Goal: Communication & Community: Participate in discussion

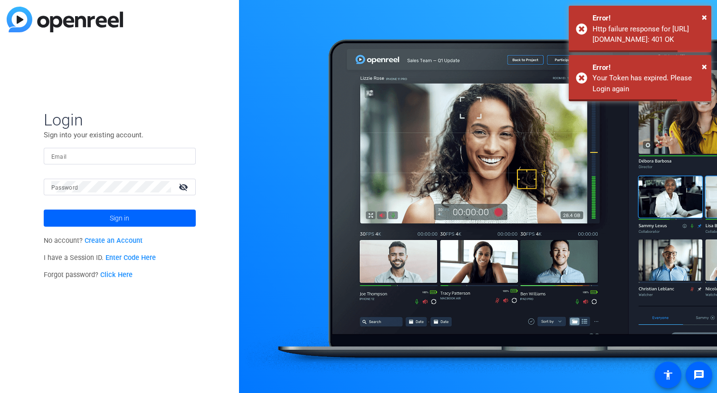
click at [148, 161] on input "Email" at bounding box center [119, 155] width 137 height 11
type input "[MEDICAL_DATA][EMAIL_ADDRESS][PERSON_NAME][DOMAIN_NAME]"
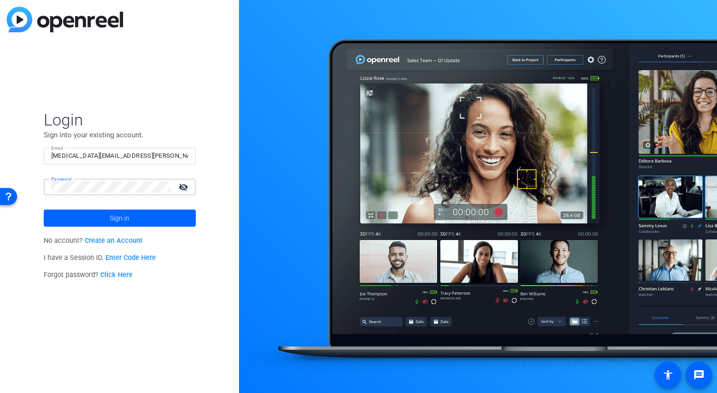
click at [44, 210] on button "Sign in" at bounding box center [120, 218] width 152 height 17
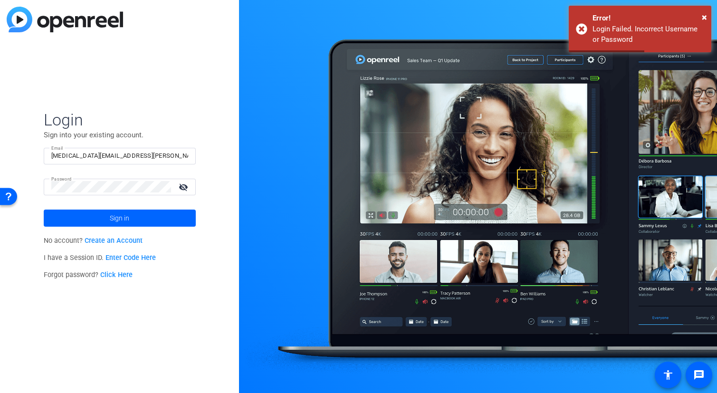
click at [182, 186] on mat-icon "visibility_off" at bounding box center [184, 187] width 23 height 14
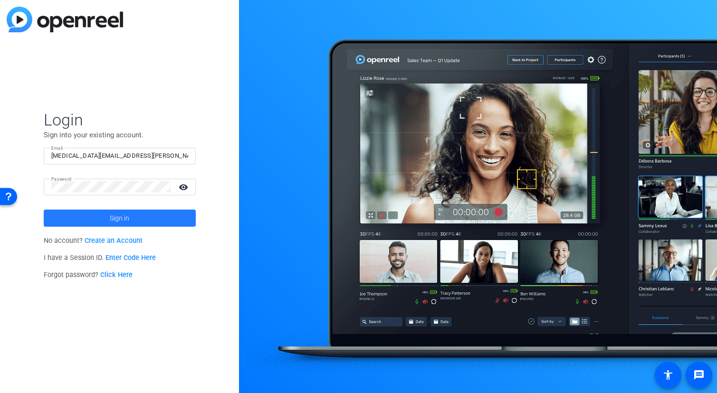
click at [143, 222] on span at bounding box center [120, 218] width 152 height 23
click at [132, 217] on span at bounding box center [120, 218] width 152 height 23
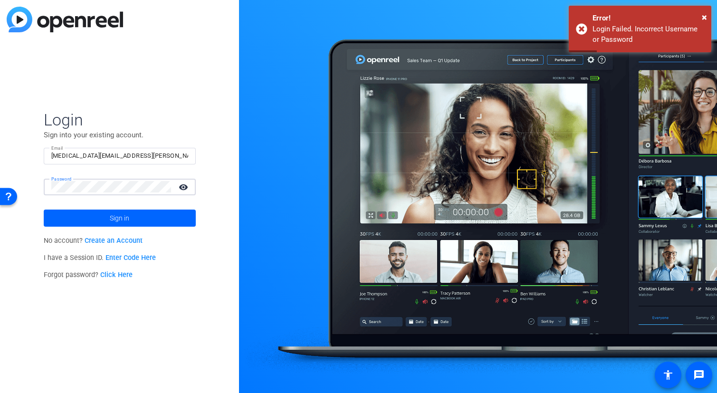
click at [127, 255] on link "Enter Code Here" at bounding box center [130, 258] width 50 height 8
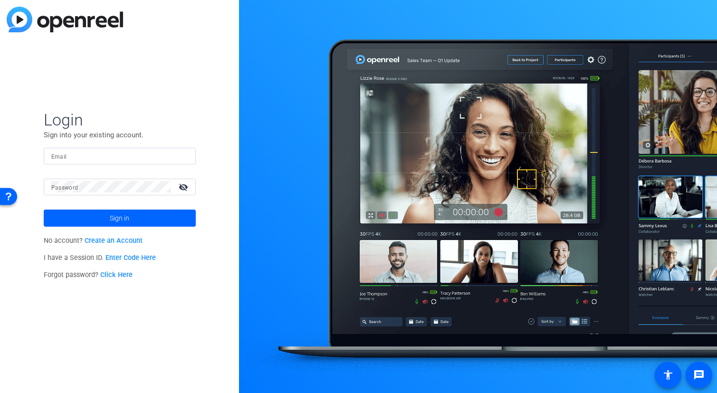
click at [99, 144] on form "Login Sign into your existing account. Email Password visibility_off Sign in" at bounding box center [120, 168] width 152 height 117
click at [102, 148] on div at bounding box center [119, 156] width 137 height 17
type input "alli.rodgers@fortune.com"
click at [0, 138] on div "Login Sign into your existing account. Email alli.rodgers@fortune.com Password …" at bounding box center [119, 196] width 239 height 393
click at [115, 278] on link "Click Here" at bounding box center [116, 275] width 32 height 8
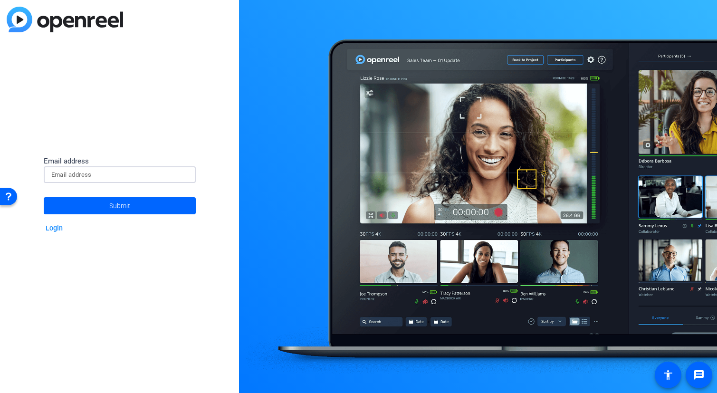
click at [64, 176] on input at bounding box center [119, 174] width 137 height 11
click at [65, 169] on input at bounding box center [119, 174] width 137 height 11
type input "alli.rodgers@fortune.com"
click at [121, 203] on span "Submit" at bounding box center [119, 206] width 21 height 24
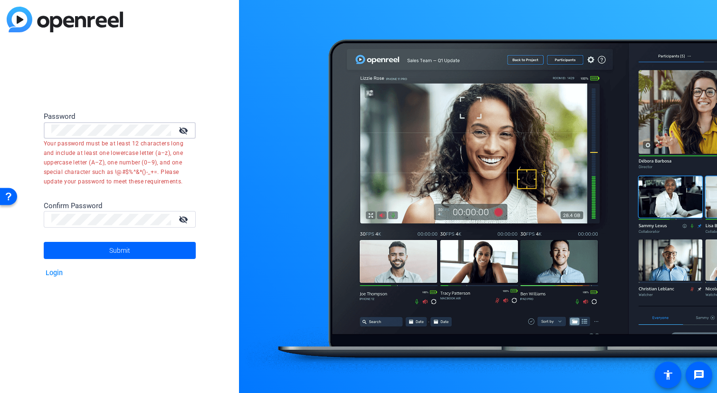
click at [0, 60] on div "Password visibility_off Your password must be at least 12 characters long and i…" at bounding box center [119, 196] width 239 height 393
click at [180, 128] on mat-icon "visibility_off" at bounding box center [184, 131] width 23 height 14
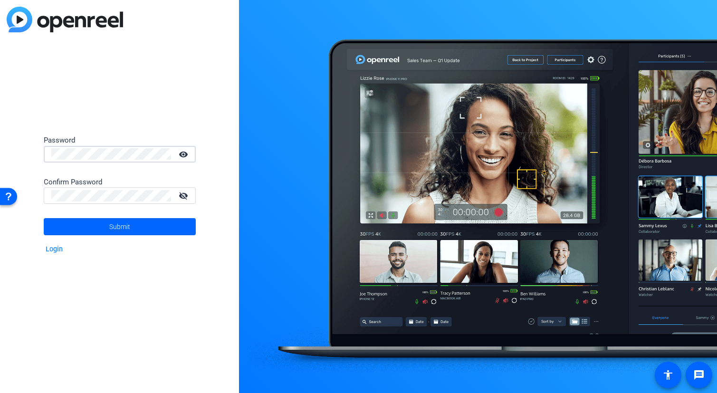
click at [55, 119] on div "Password visibility Confirm Password visibility_off Submit Login" at bounding box center [119, 196] width 239 height 393
click at [92, 230] on span at bounding box center [120, 226] width 152 height 23
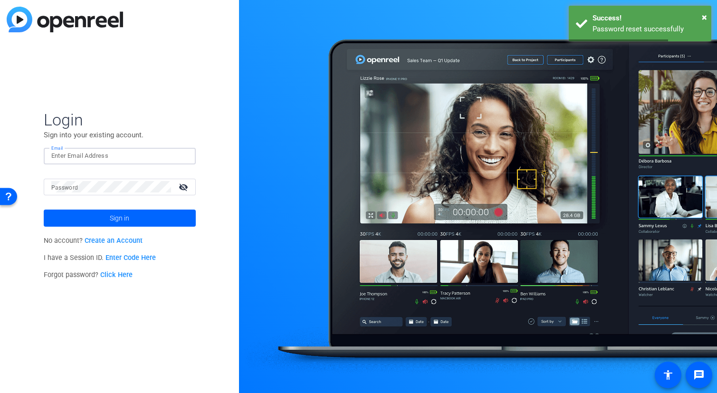
click at [100, 159] on input "Email" at bounding box center [119, 155] width 137 height 11
type input "alli.rodgers@fortune.com"
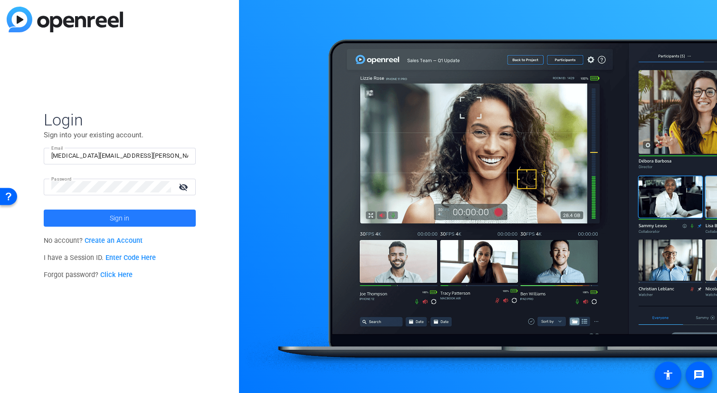
click at [122, 217] on span "Sign in" at bounding box center [119, 218] width 19 height 24
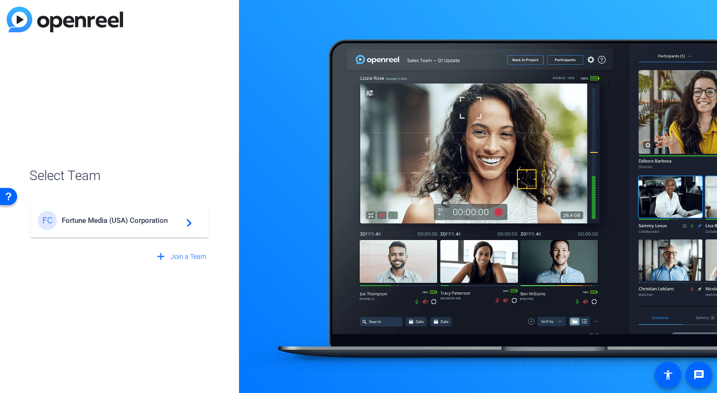
click at [122, 217] on span "Fortune Media (USA) Corporation" at bounding box center [121, 220] width 119 height 9
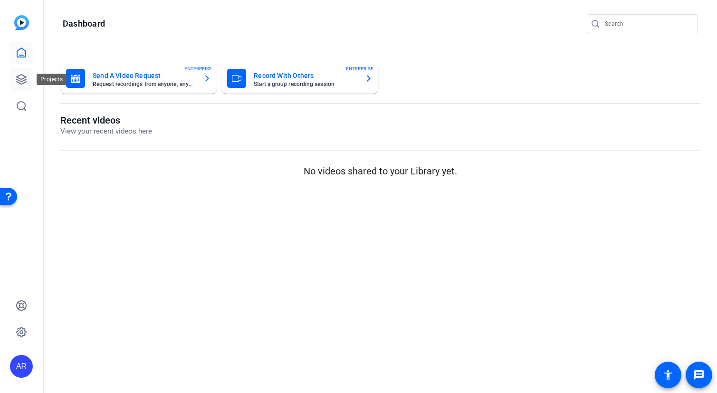
click at [26, 76] on icon at bounding box center [21, 79] width 11 height 11
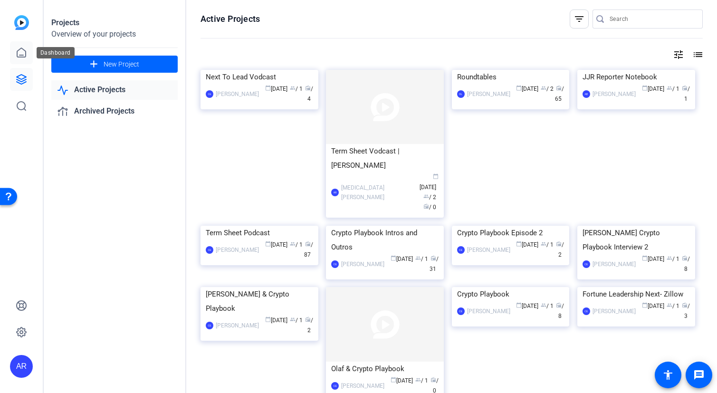
click at [19, 48] on icon at bounding box center [21, 52] width 11 height 11
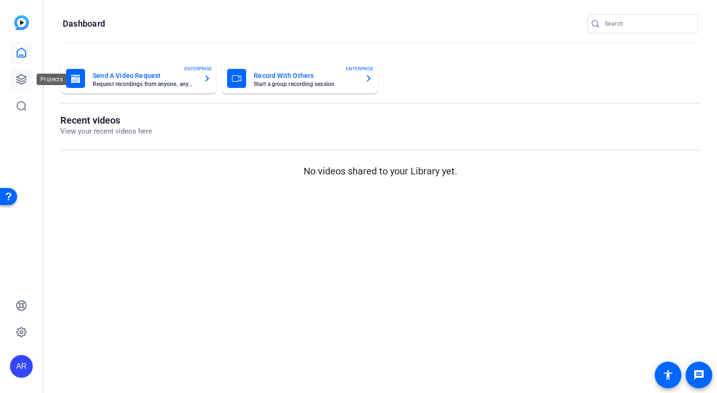
click at [27, 74] on icon at bounding box center [21, 79] width 11 height 11
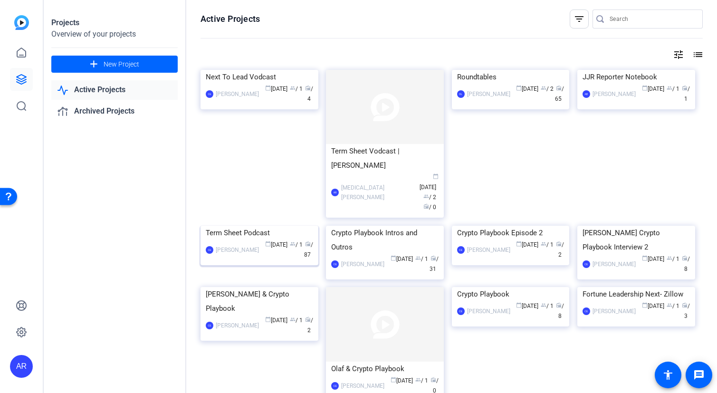
click at [243, 226] on img at bounding box center [260, 226] width 118 height 0
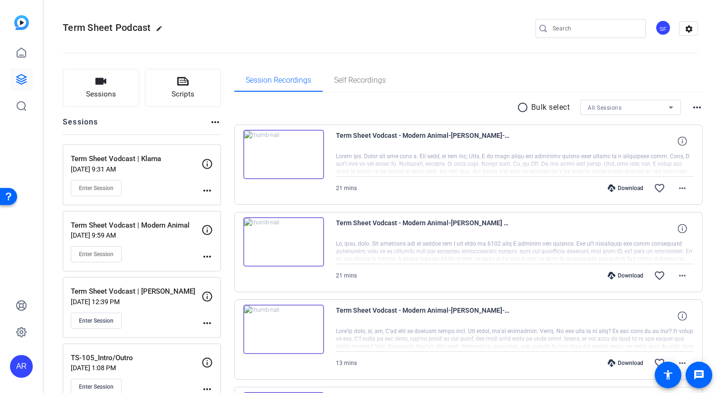
click at [211, 188] on mat-icon "more_horiz" at bounding box center [206, 190] width 11 height 11
click at [44, 184] on div at bounding box center [358, 196] width 717 height 393
click at [202, 163] on icon at bounding box center [207, 164] width 10 height 10
click at [122, 163] on p "Term Sheet Vodcast | Klarna" at bounding box center [136, 158] width 131 height 11
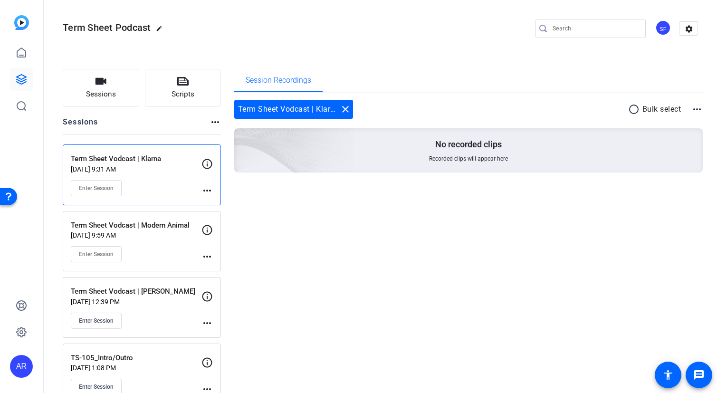
click at [290, 111] on div "Term Sheet Vodcast | Klarna close" at bounding box center [293, 109] width 119 height 19
click at [153, 183] on div "Enter Session" at bounding box center [136, 188] width 131 height 16
click at [209, 194] on mat-icon "more_horiz" at bounding box center [206, 190] width 11 height 11
click at [208, 192] on div at bounding box center [358, 196] width 717 height 393
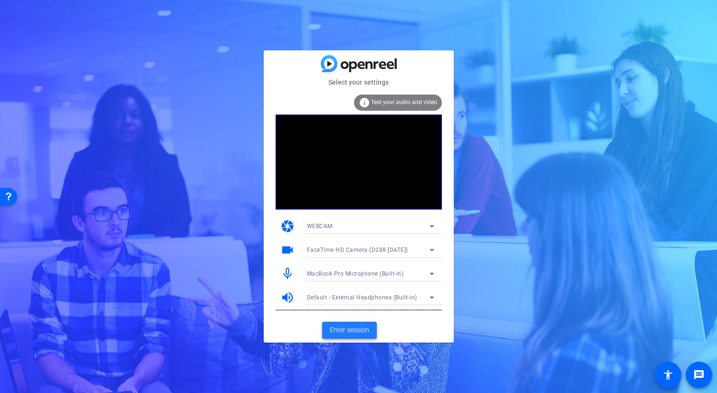
click at [353, 329] on span "Enter session" at bounding box center [349, 330] width 39 height 10
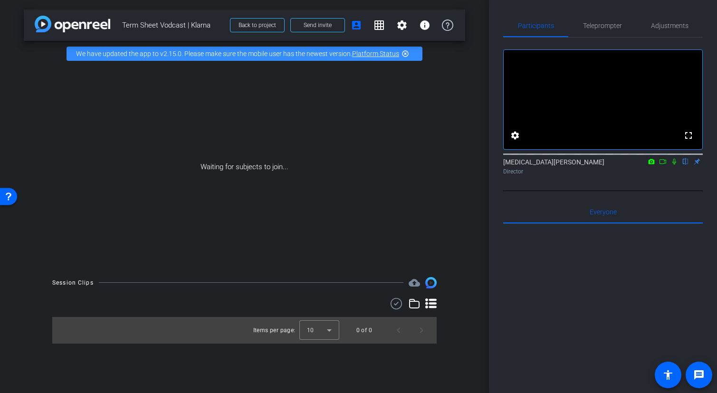
click at [673, 165] on icon at bounding box center [674, 162] width 4 height 6
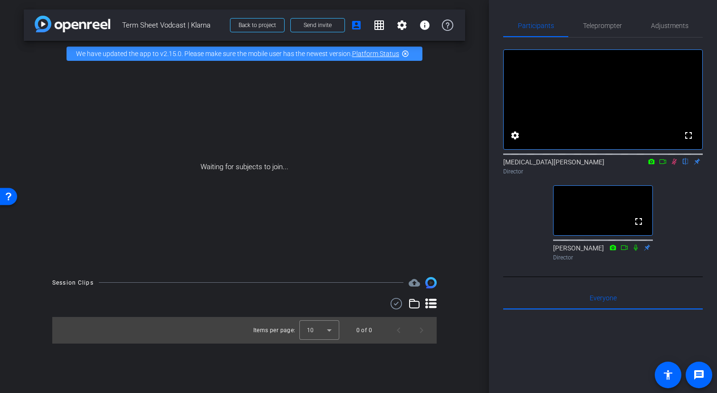
click at [675, 165] on icon at bounding box center [674, 162] width 5 height 6
click at [640, 227] on mat-icon "fullscreen" at bounding box center [638, 221] width 11 height 11
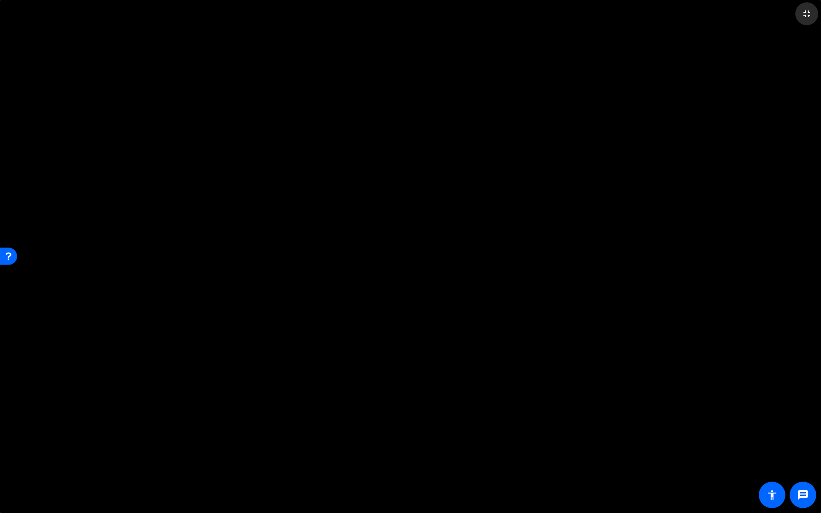
click at [717, 16] on mat-icon "fullscreen_exit" at bounding box center [806, 13] width 11 height 11
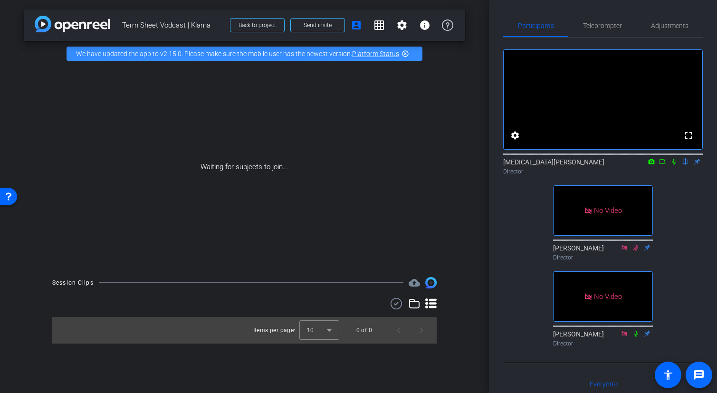
click at [707, 376] on span at bounding box center [699, 375] width 23 height 23
click at [673, 165] on icon at bounding box center [675, 161] width 8 height 7
click at [702, 377] on mat-icon "message" at bounding box center [698, 374] width 11 height 11
drag, startPoint x: 637, startPoint y: 268, endPoint x: 710, endPoint y: 162, distance: 128.5
click at [710, 162] on div "Participants Teleprompter Adjustments fullscreen settings [MEDICAL_DATA][PERSON…" at bounding box center [603, 196] width 228 height 393
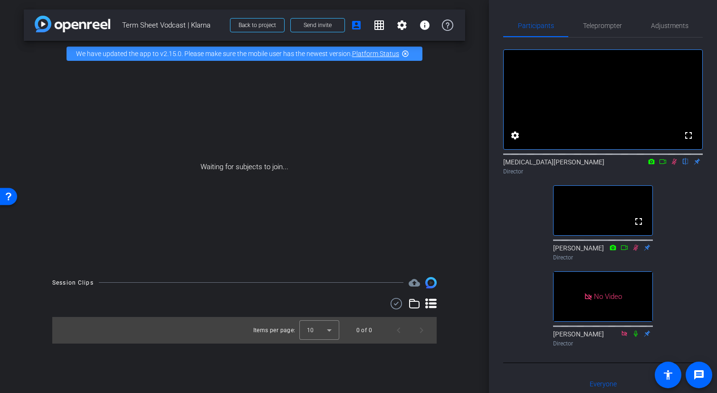
click at [675, 165] on icon at bounding box center [675, 161] width 8 height 7
drag, startPoint x: 554, startPoint y: 269, endPoint x: 594, endPoint y: 269, distance: 40.4
click at [594, 262] on div "[PERSON_NAME] Director" at bounding box center [603, 252] width 100 height 19
drag, startPoint x: 594, startPoint y: 269, endPoint x: 550, endPoint y: 269, distance: 44.2
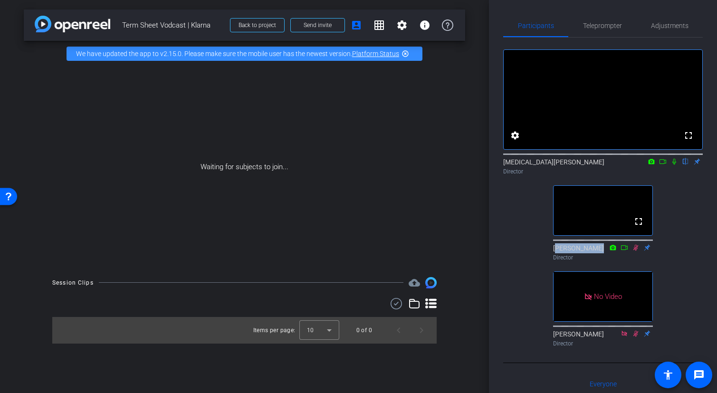
click at [550, 269] on div "fullscreen settings [MEDICAL_DATA][PERSON_NAME] flip Director fullscreen [PERSO…" at bounding box center [603, 194] width 200 height 313
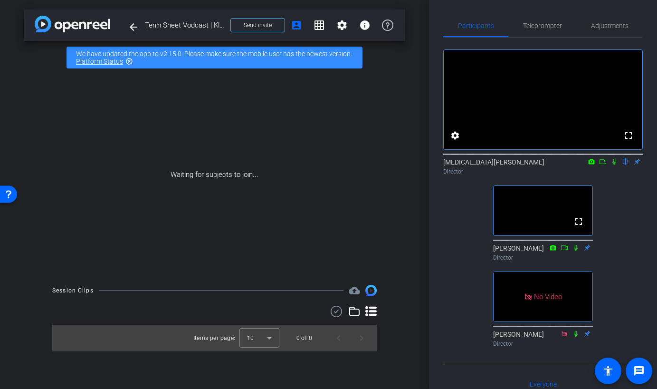
click at [616, 165] on icon at bounding box center [615, 161] width 8 height 7
click at [647, 374] on span at bounding box center [639, 370] width 23 height 23
click at [614, 165] on icon at bounding box center [614, 162] width 5 height 6
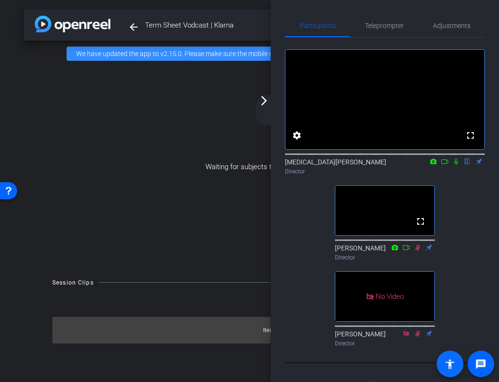
click at [451, 366] on mat-icon "accessibility" at bounding box center [449, 363] width 11 height 11
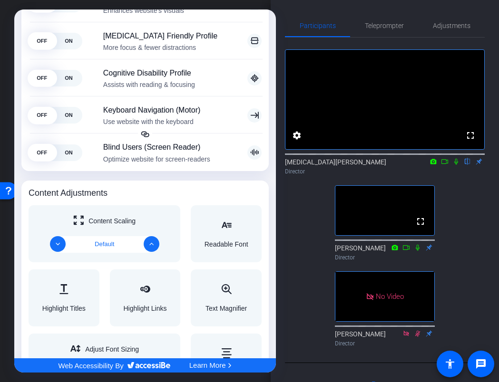
scroll to position [201, 0]
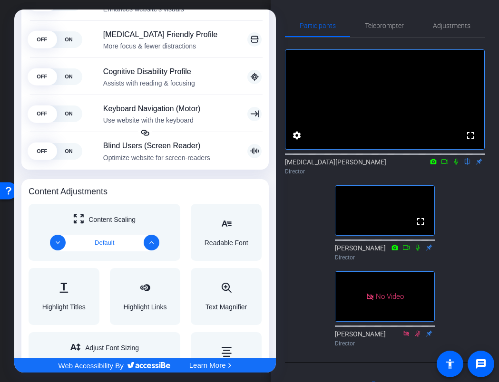
click at [307, 32] on div at bounding box center [249, 191] width 499 height 382
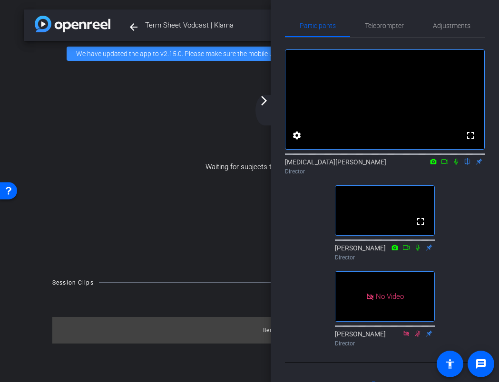
scroll to position [0, 0]
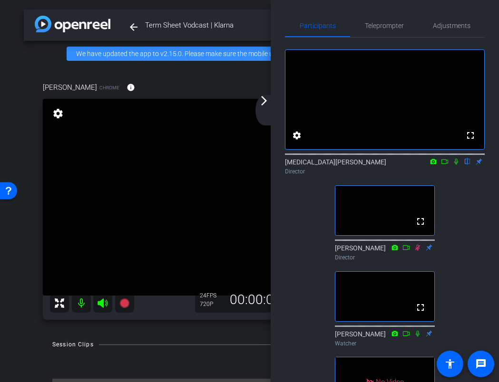
click at [263, 97] on mat-icon "arrow_forward_ios" at bounding box center [263, 100] width 11 height 11
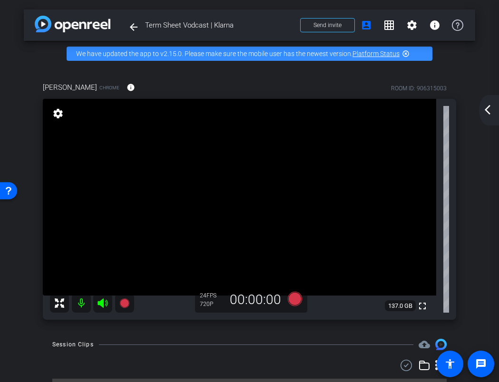
click at [488, 117] on div "arrow_back_ios_new arrow_forward_ios" at bounding box center [489, 110] width 20 height 30
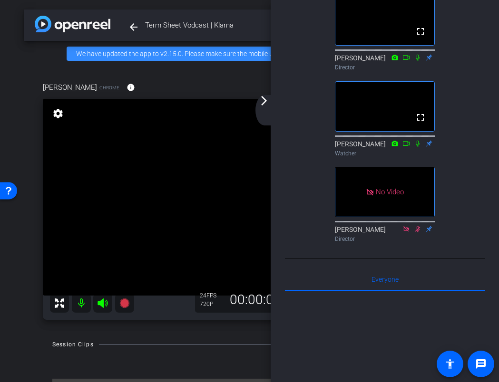
scroll to position [189, 0]
click at [262, 105] on mat-icon "arrow_forward_ios" at bounding box center [263, 100] width 11 height 11
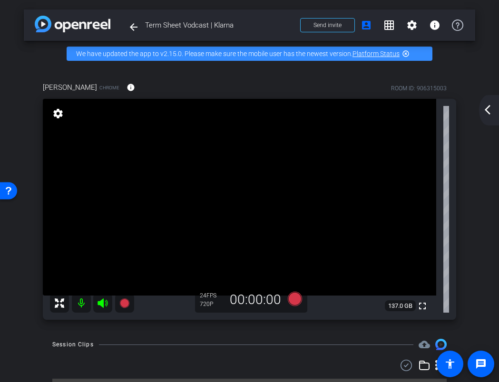
scroll to position [0, 0]
click at [486, 114] on mat-icon "arrow_back_ios_new" at bounding box center [486, 109] width 11 height 11
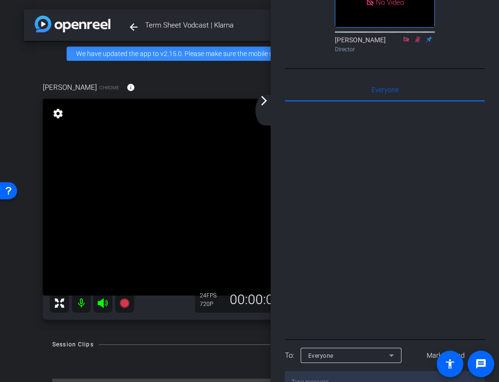
scroll to position [445, 0]
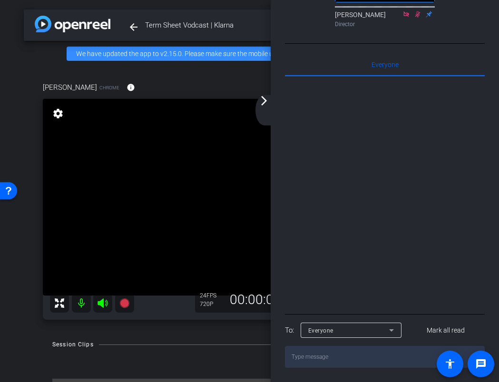
click at [187, 220] on video at bounding box center [239, 197] width 393 height 197
click at [261, 104] on mat-icon "arrow_forward_ios" at bounding box center [263, 100] width 11 height 11
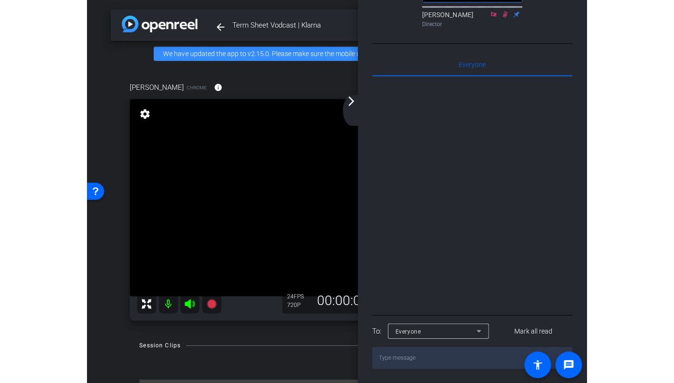
scroll to position [0, 0]
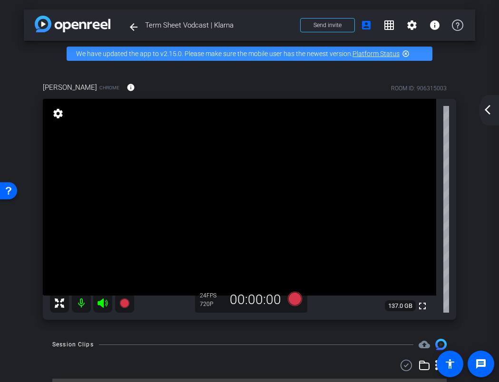
click at [489, 106] on mat-icon "arrow_back_ios_new" at bounding box center [486, 109] width 11 height 11
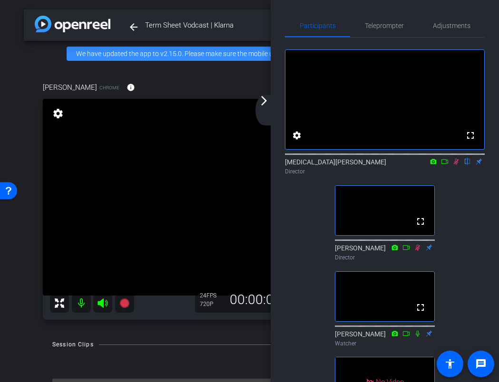
click at [456, 165] on icon at bounding box center [455, 162] width 5 height 6
click at [268, 105] on mat-icon "arrow_forward_ios" at bounding box center [263, 100] width 11 height 11
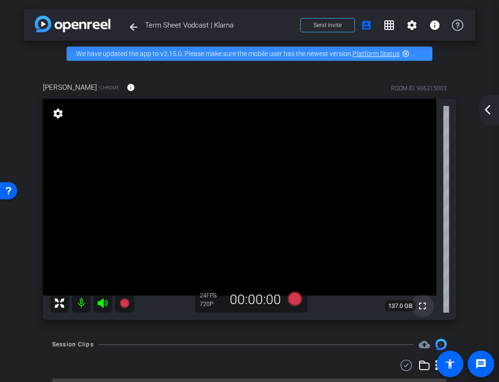
click at [422, 307] on mat-icon "fullscreen" at bounding box center [421, 305] width 11 height 11
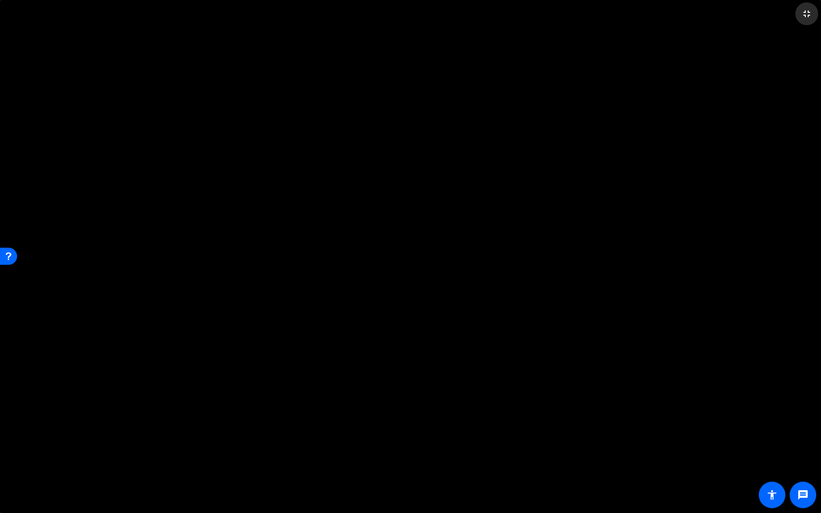
click at [717, 13] on mat-icon "fullscreen_exit" at bounding box center [806, 13] width 11 height 11
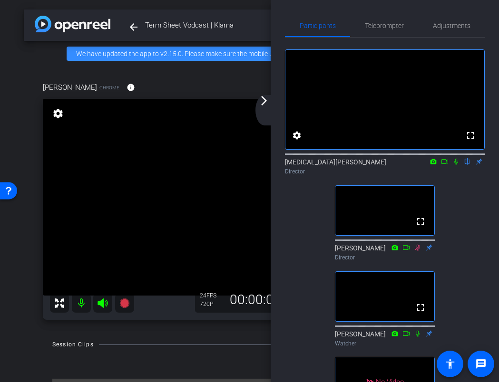
click at [270, 100] on div "arrow_back_ios_new arrow_forward_ios" at bounding box center [265, 110] width 20 height 30
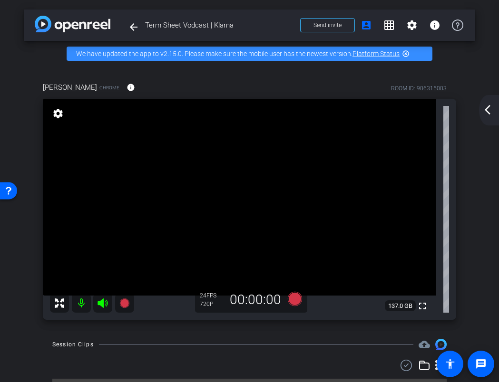
click at [489, 108] on mat-icon "arrow_back_ios_new" at bounding box center [486, 109] width 11 height 11
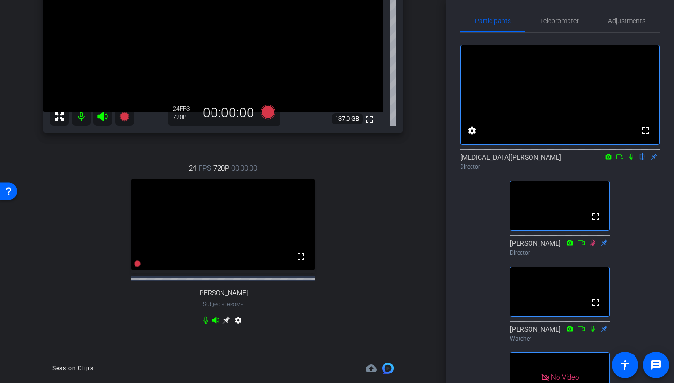
scroll to position [163, 0]
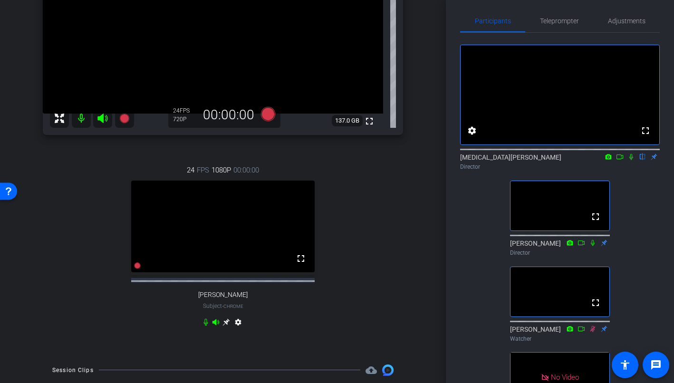
click at [630, 161] on mat-icon at bounding box center [630, 157] width 11 height 9
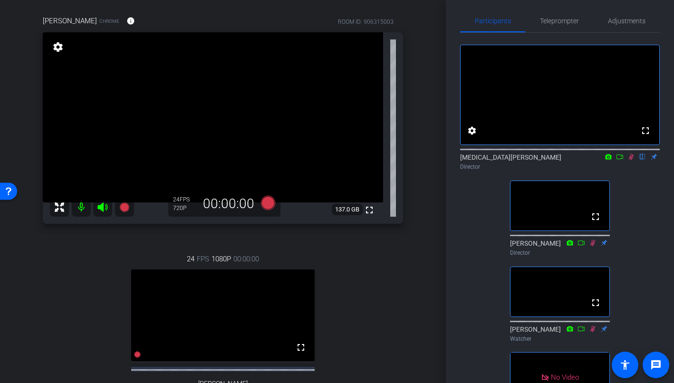
scroll to position [64, 0]
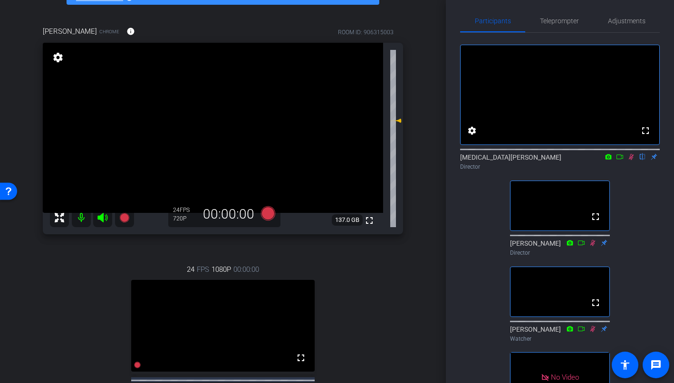
click at [634, 160] on icon at bounding box center [631, 156] width 8 height 7
click at [633, 160] on icon at bounding box center [631, 156] width 8 height 7
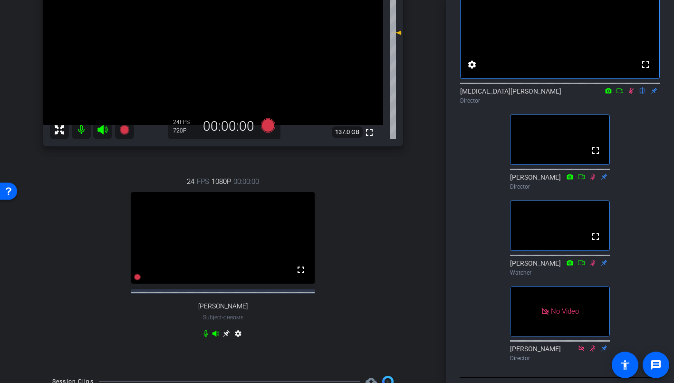
scroll to position [0, 0]
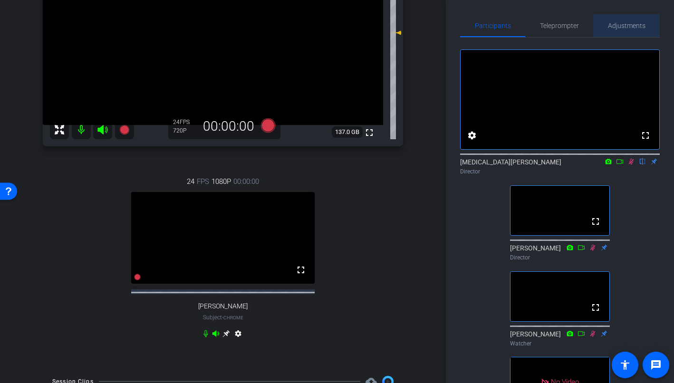
click at [639, 23] on span "Adjustments" at bounding box center [627, 25] width 38 height 7
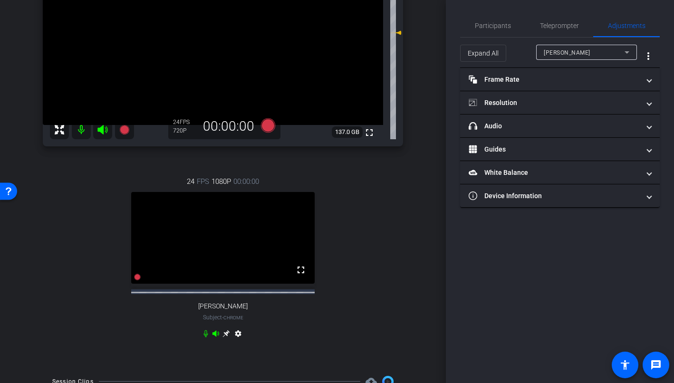
click at [584, 51] on div "[PERSON_NAME]" at bounding box center [584, 53] width 81 height 12
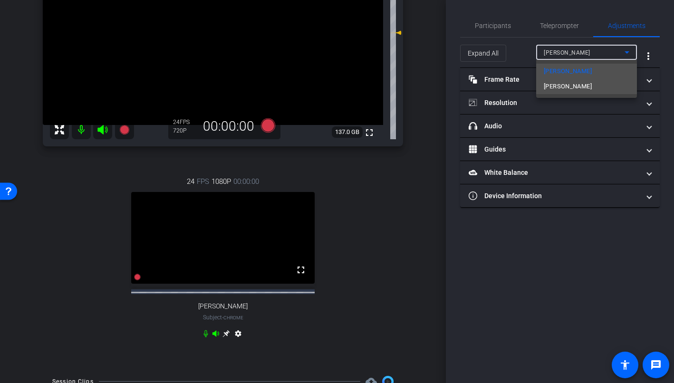
click at [556, 83] on span "[PERSON_NAME]" at bounding box center [568, 86] width 48 height 11
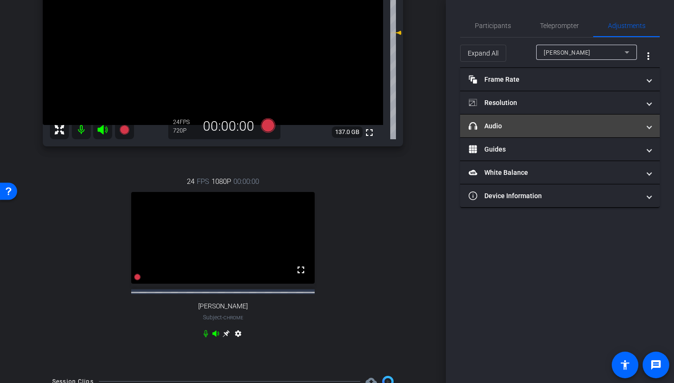
click at [566, 125] on mat-panel-title "headphone icon Audio" at bounding box center [554, 126] width 171 height 10
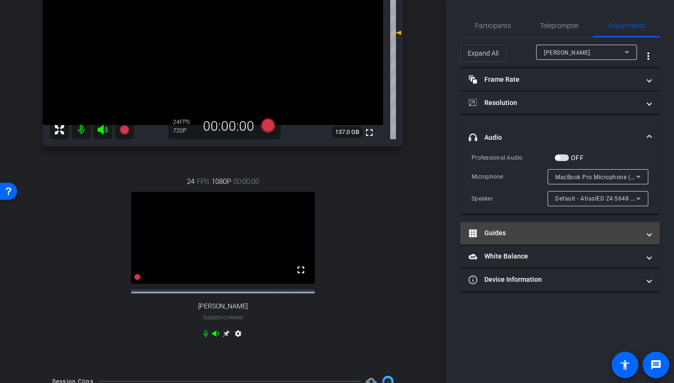
click at [539, 230] on mat-panel-title "Guides" at bounding box center [554, 233] width 171 height 10
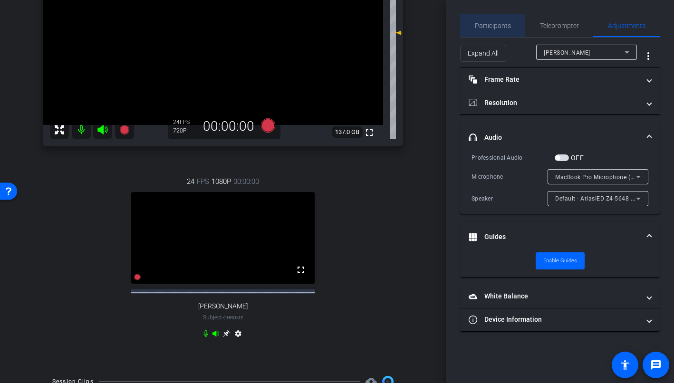
click at [503, 27] on span "Participants" at bounding box center [493, 25] width 36 height 7
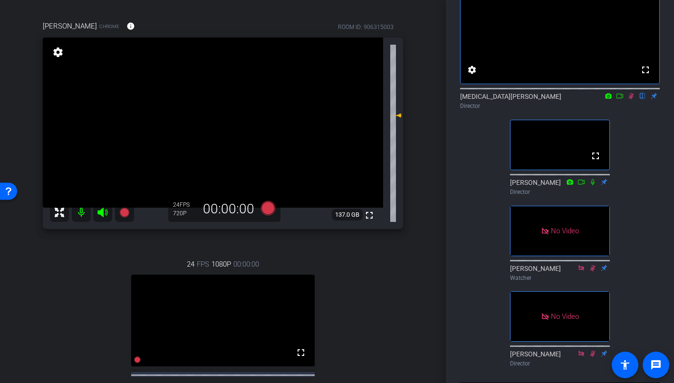
scroll to position [66, 0]
click at [634, 99] on icon at bounding box center [631, 95] width 8 height 7
click at [631, 99] on icon at bounding box center [631, 95] width 8 height 7
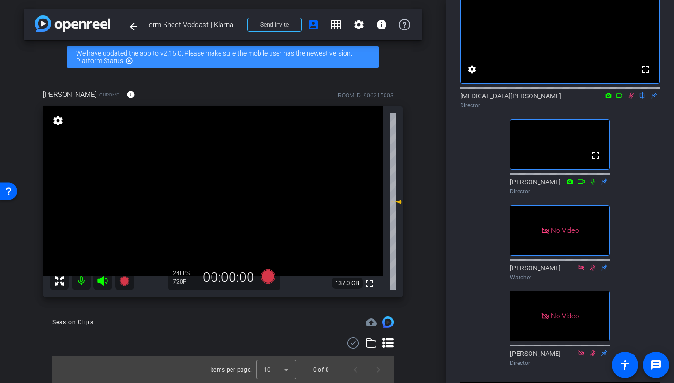
scroll to position [0, 0]
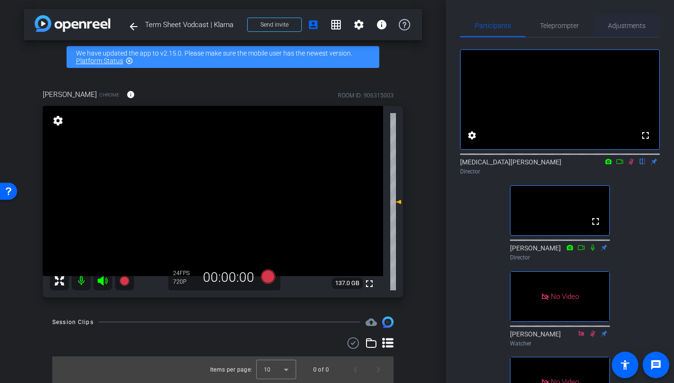
click at [624, 24] on span "Adjustments" at bounding box center [627, 25] width 38 height 7
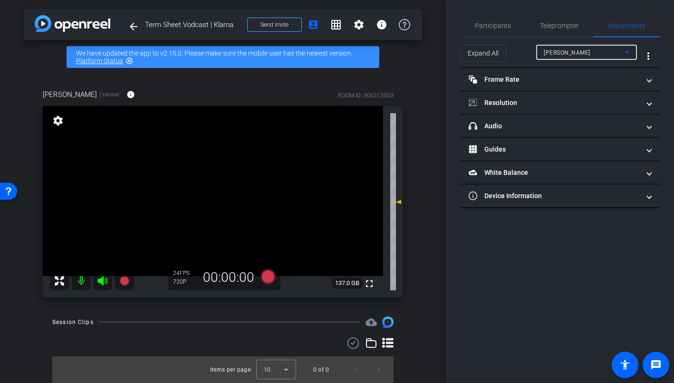
click at [601, 50] on div "[PERSON_NAME]" at bounding box center [584, 53] width 81 height 12
click at [601, 50] on div at bounding box center [337, 191] width 674 height 383
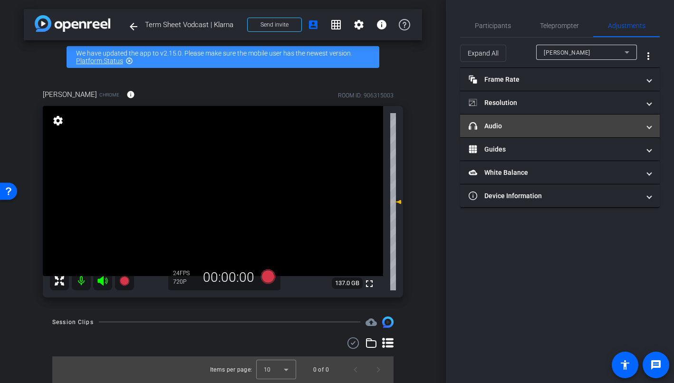
click at [532, 123] on mat-panel-title "headphone icon Audio" at bounding box center [554, 126] width 171 height 10
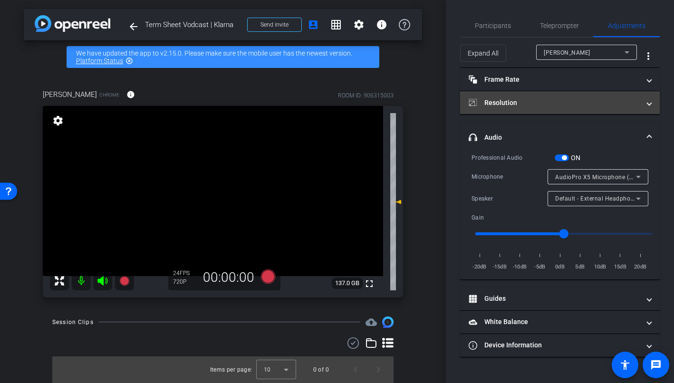
type input "1.1"
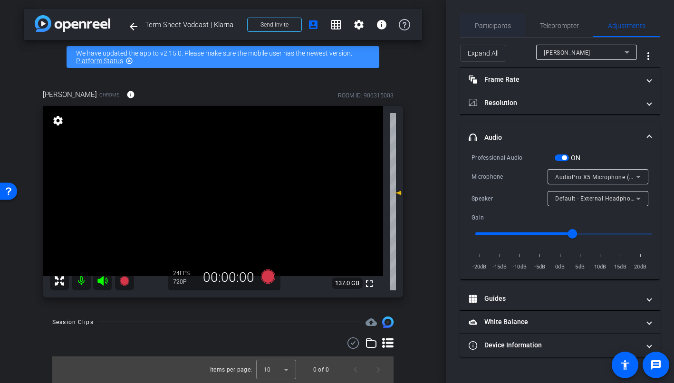
click at [492, 22] on span "Participants" at bounding box center [493, 25] width 36 height 7
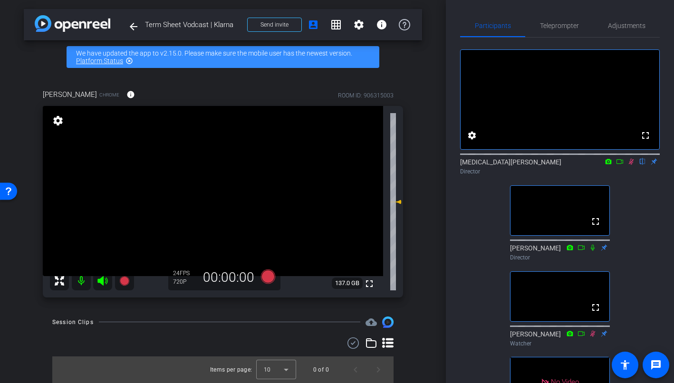
click at [632, 165] on icon at bounding box center [631, 161] width 8 height 7
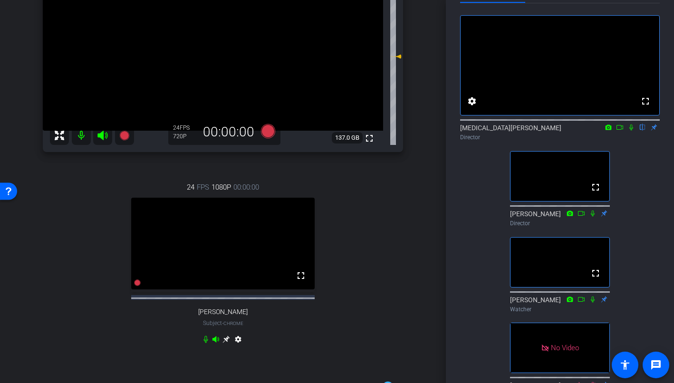
scroll to position [35, 0]
click at [633, 130] on icon at bounding box center [631, 127] width 4 height 6
click at [649, 197] on div "fullscreen settings [MEDICAL_DATA][PERSON_NAME] flip Director fullscreen [PERSO…" at bounding box center [560, 201] width 200 height 399
click at [630, 130] on icon at bounding box center [631, 127] width 5 height 6
click at [630, 130] on icon at bounding box center [631, 126] width 8 height 7
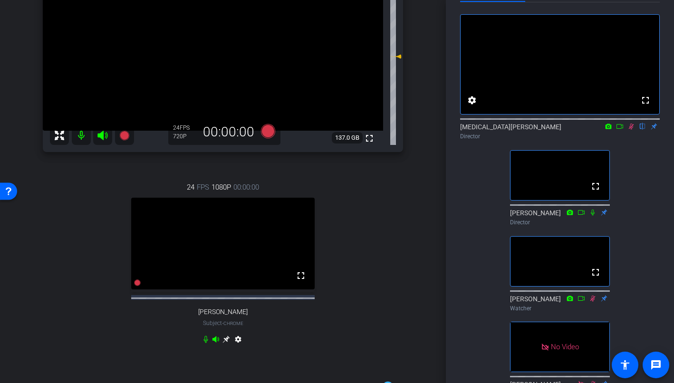
click at [620, 130] on icon at bounding box center [620, 126] width 8 height 7
click at [628, 130] on icon at bounding box center [631, 126] width 8 height 7
click at [632, 130] on icon at bounding box center [631, 126] width 8 height 7
click at [621, 130] on icon at bounding box center [620, 126] width 8 height 7
click at [643, 130] on icon at bounding box center [643, 126] width 8 height 7
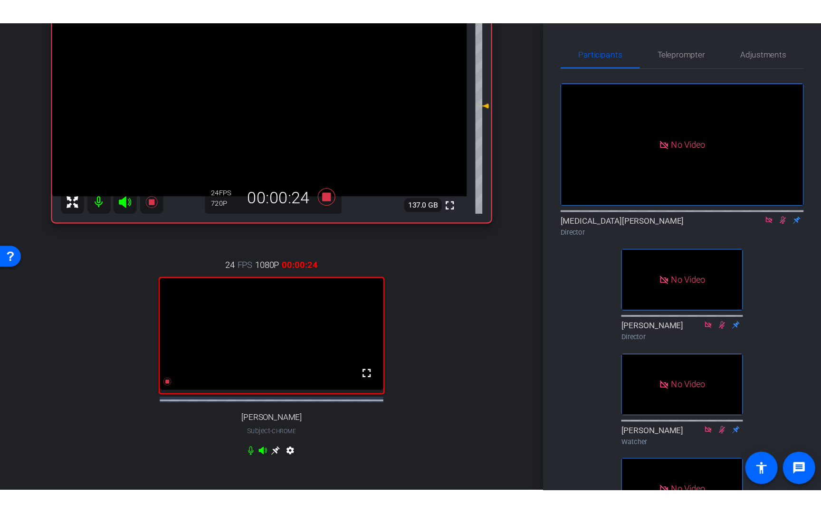
scroll to position [136, 0]
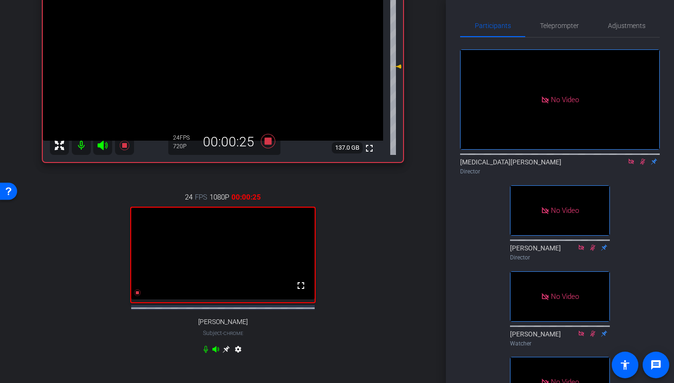
click at [331, 277] on div "24 FPS 1080P 00:00:25 fullscreen [PERSON_NAME] Subject - Chrome settings" at bounding box center [223, 274] width 360 height 196
click at [300, 291] on mat-icon "fullscreen" at bounding box center [300, 285] width 11 height 11
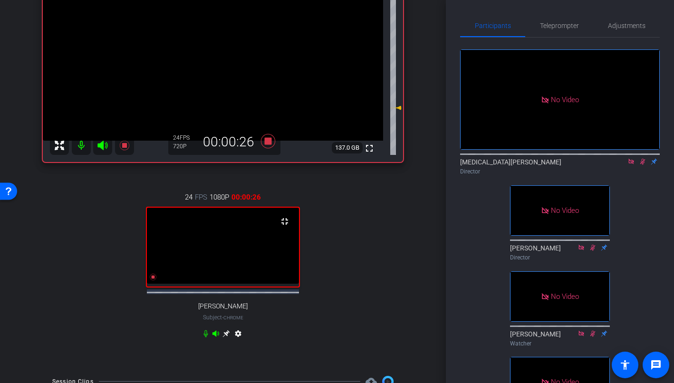
scroll to position [94, 0]
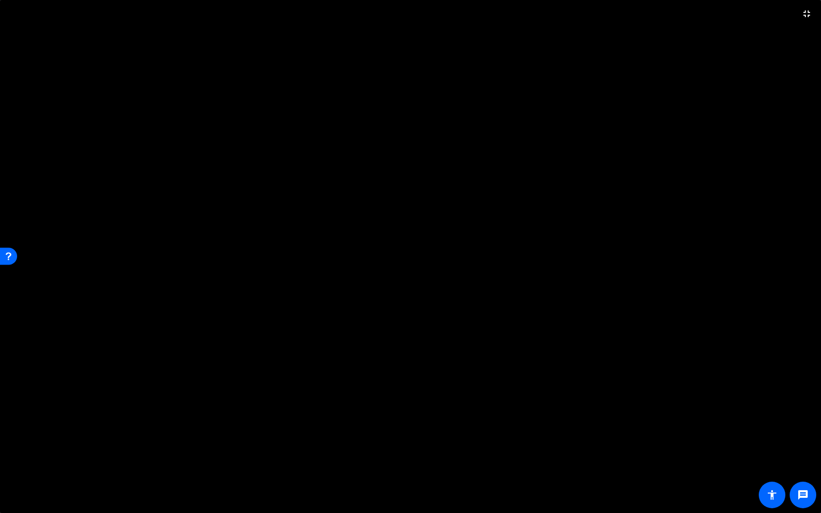
click at [717, 240] on video at bounding box center [410, 256] width 821 height 513
click at [717, 15] on mat-icon "fullscreen_exit" at bounding box center [806, 13] width 11 height 11
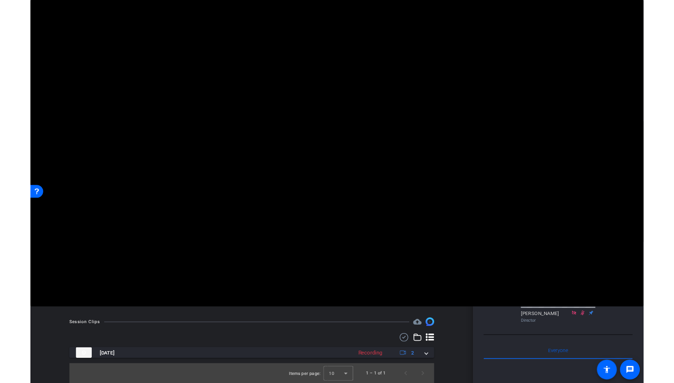
scroll to position [136, 0]
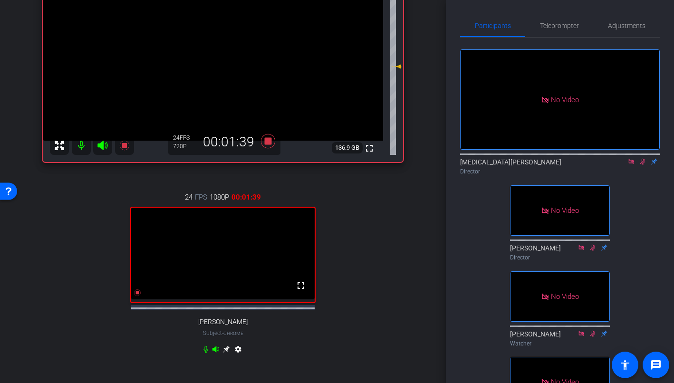
click at [629, 165] on icon at bounding box center [631, 161] width 8 height 7
click at [631, 165] on icon at bounding box center [631, 161] width 8 height 7
click at [618, 165] on icon at bounding box center [620, 161] width 8 height 7
click at [643, 165] on icon at bounding box center [643, 161] width 8 height 7
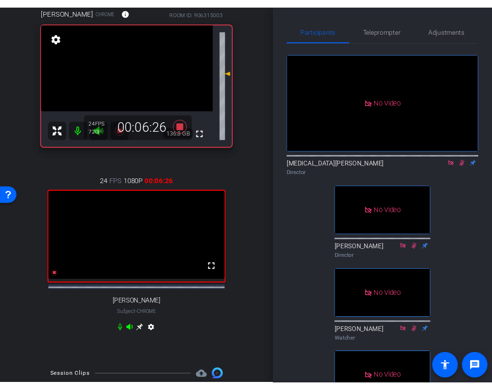
scroll to position [88, 0]
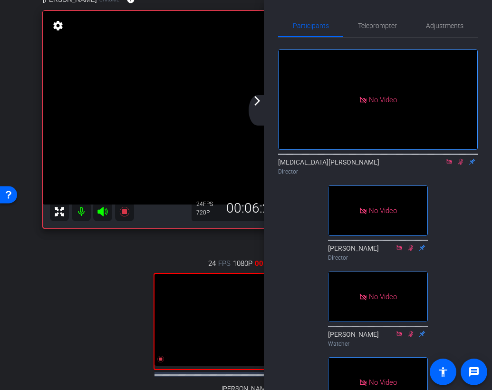
click at [254, 103] on mat-icon "arrow_forward_ios" at bounding box center [256, 100] width 11 height 11
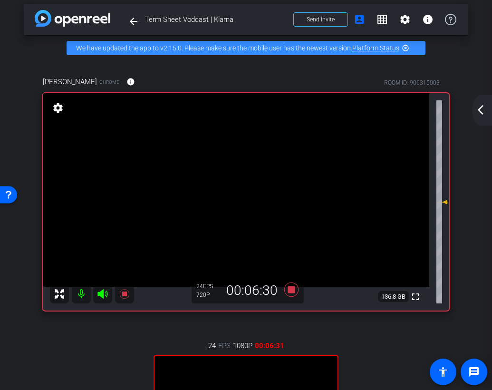
scroll to position [0, 0]
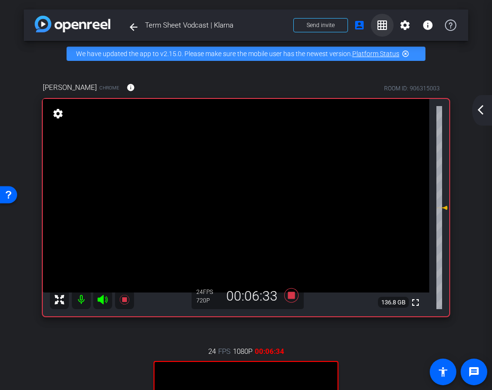
click at [380, 28] on mat-icon "grid_on" at bounding box center [381, 24] width 11 height 11
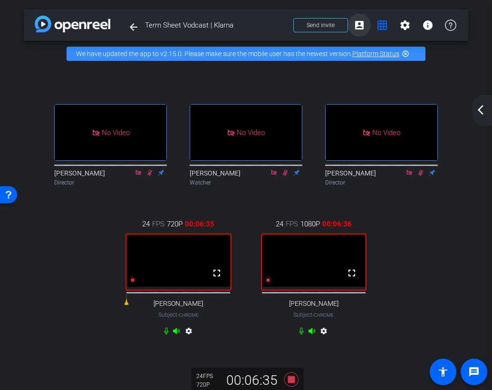
click at [359, 20] on mat-icon "account_box" at bounding box center [359, 24] width 11 height 11
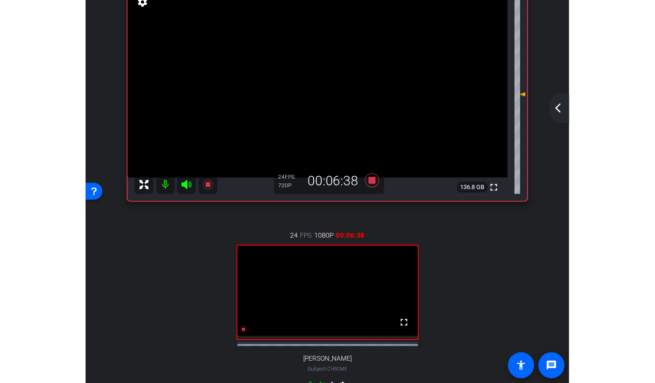
scroll to position [113, 0]
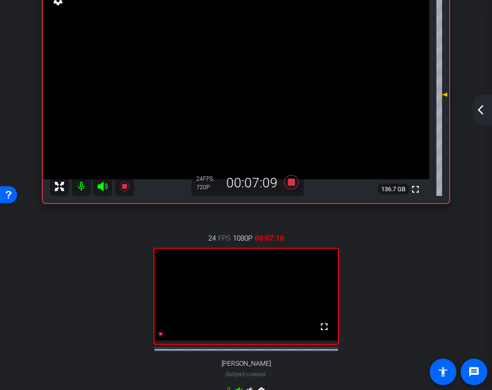
click at [482, 106] on mat-icon "arrow_back_ios_new" at bounding box center [480, 109] width 11 height 11
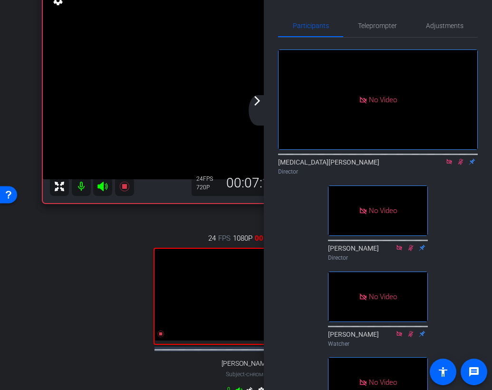
click at [257, 102] on mat-icon "arrow_forward_ios" at bounding box center [256, 100] width 11 height 11
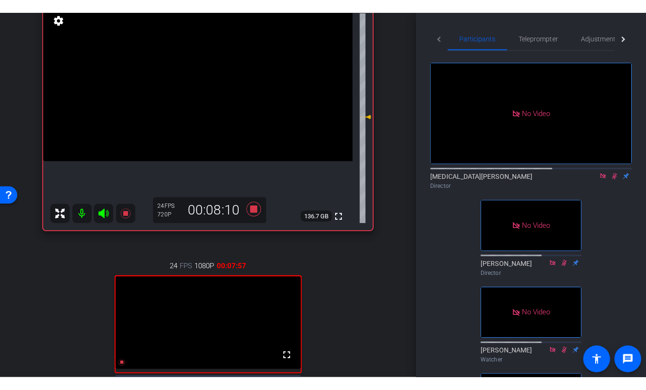
scroll to position [121, 0]
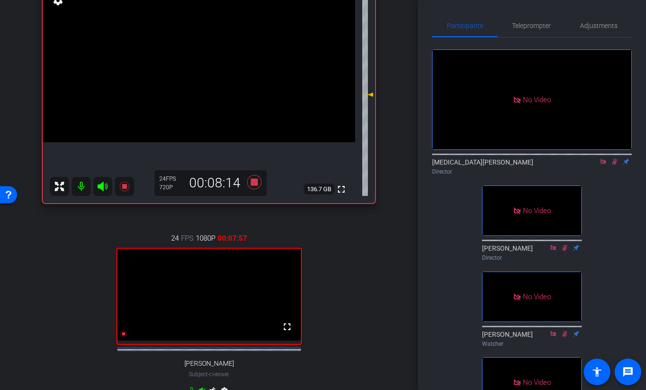
click at [615, 165] on icon at bounding box center [615, 161] width 8 height 7
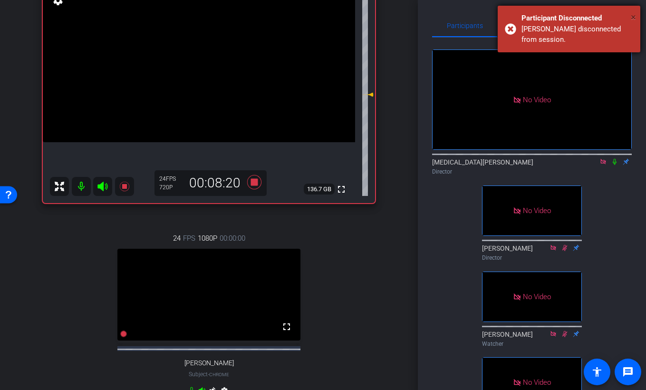
click at [633, 16] on span "×" at bounding box center [633, 16] width 5 height 11
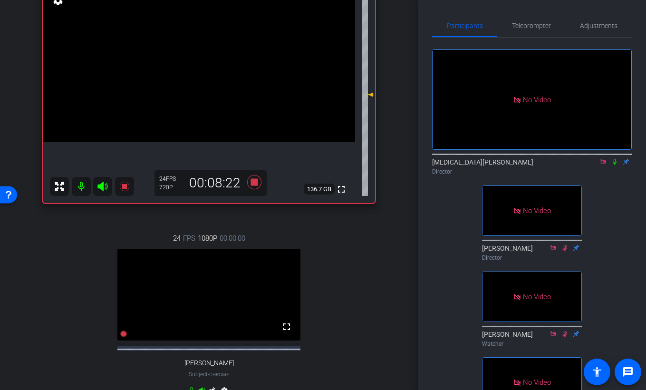
click at [605, 165] on icon at bounding box center [603, 161] width 8 height 7
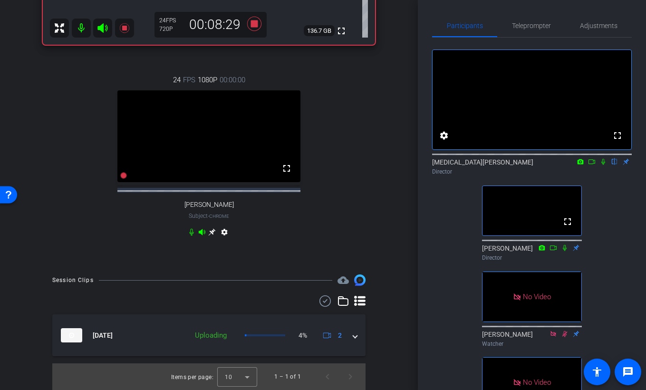
scroll to position [0, 0]
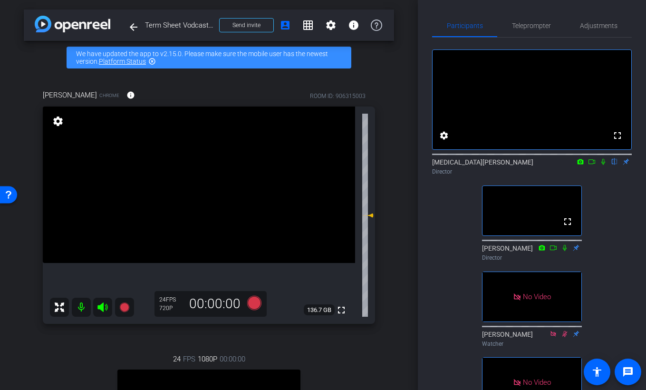
click at [592, 165] on icon at bounding box center [592, 161] width 8 height 7
click at [614, 165] on icon at bounding box center [615, 161] width 8 height 7
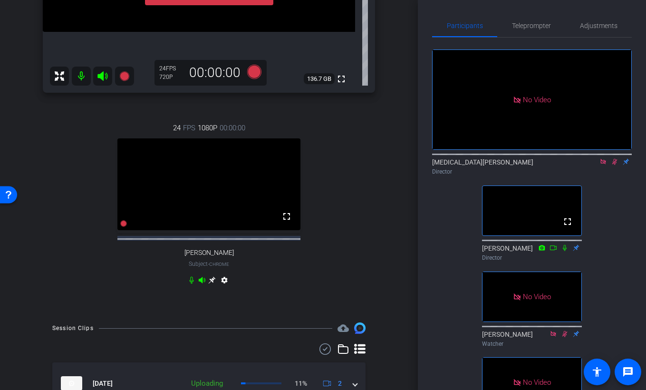
scroll to position [288, 0]
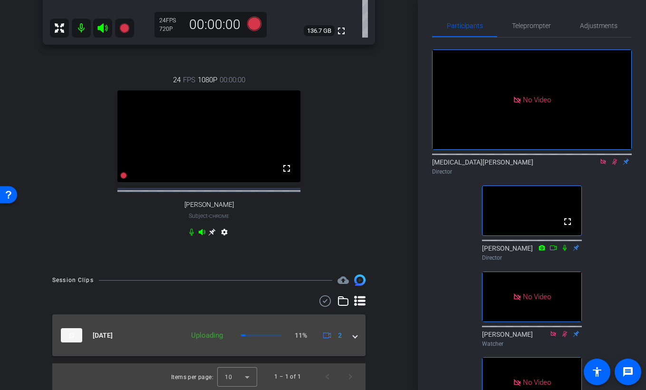
click at [270, 338] on mat-panel-description "Uploading 11% 2" at bounding box center [265, 335] width 159 height 14
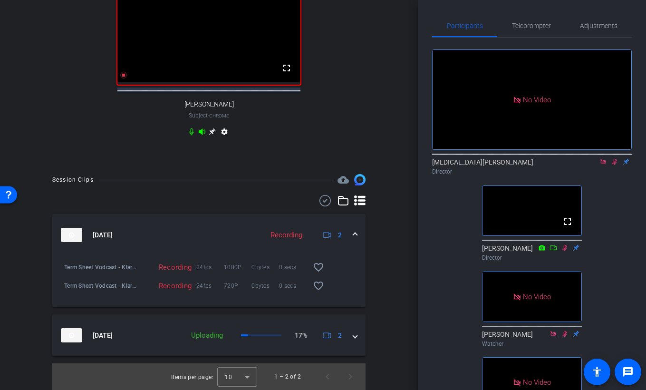
scroll to position [386, 0]
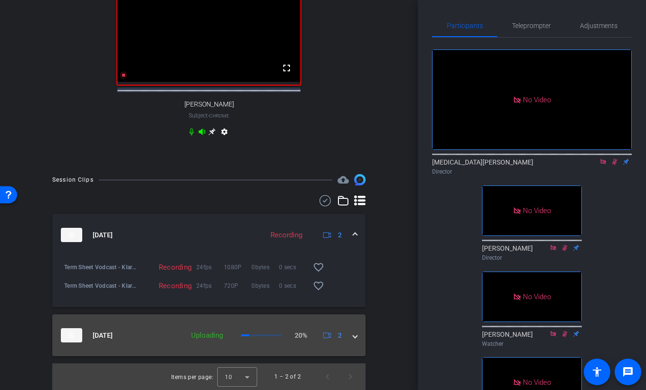
click at [182, 324] on mat-expansion-panel-header "[DATE] Uploading 20% 2" at bounding box center [208, 335] width 313 height 42
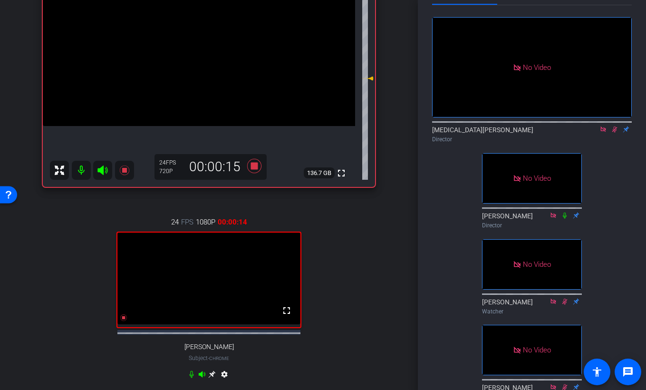
scroll to position [0, 0]
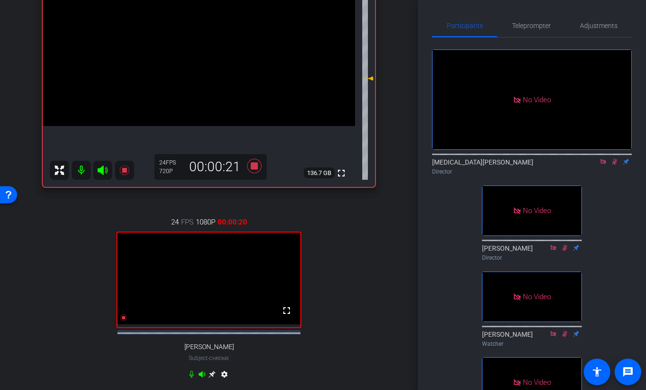
click at [617, 176] on div "Director" at bounding box center [532, 171] width 200 height 9
click at [628, 215] on div "No Video [MEDICAL_DATA][PERSON_NAME] Director fullscreen [PERSON_NAME] Director…" at bounding box center [532, 237] width 200 height 399
click at [604, 164] on icon at bounding box center [602, 161] width 5 height 5
click at [604, 165] on icon at bounding box center [603, 161] width 8 height 7
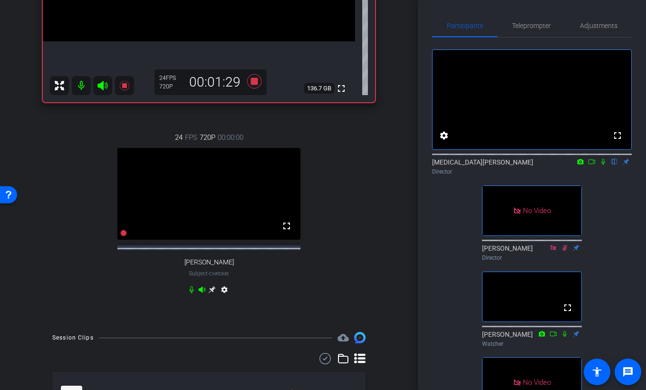
scroll to position [222, 0]
click at [607, 28] on span "Adjustments" at bounding box center [599, 25] width 38 height 7
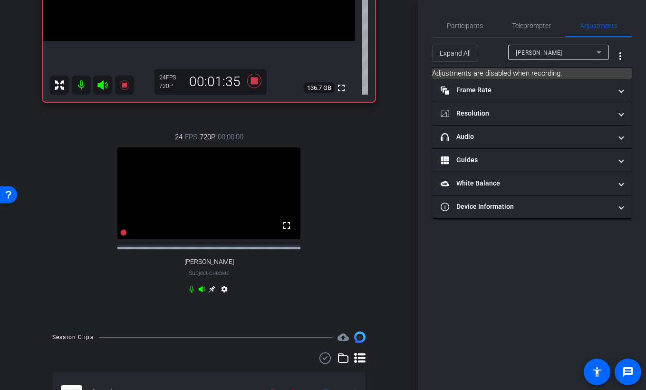
click at [555, 60] on div at bounding box center [558, 65] width 101 height 10
click at [560, 55] on div "[PERSON_NAME]" at bounding box center [556, 53] width 81 height 12
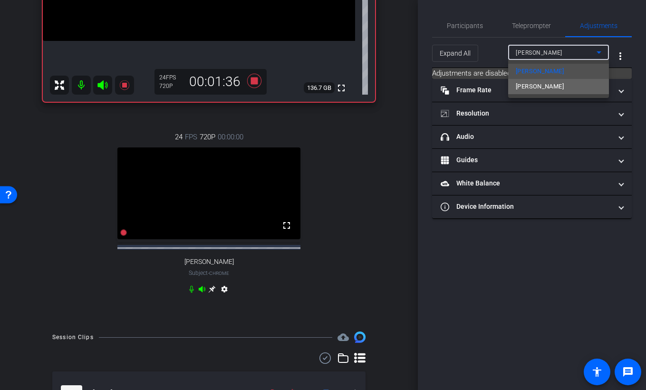
click at [536, 87] on span "[PERSON_NAME]" at bounding box center [540, 86] width 48 height 11
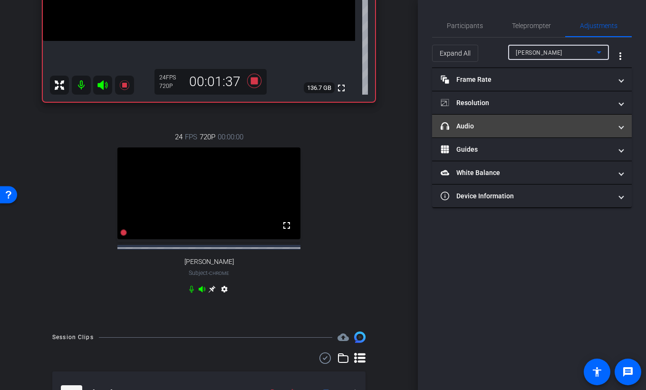
click at [483, 126] on mat-panel-title "headphone icon Audio" at bounding box center [526, 126] width 171 height 10
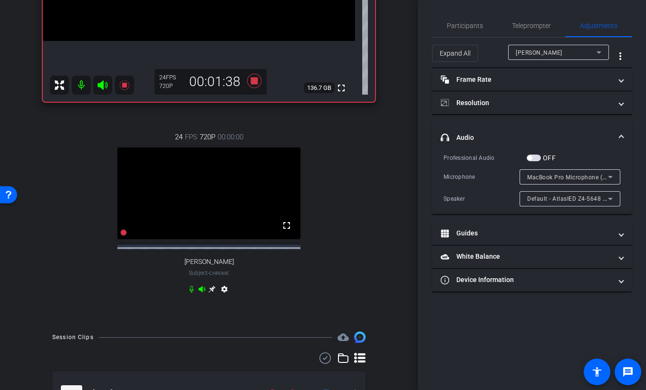
click at [569, 192] on div "Default - AtlasIED Z4-5648 (Bluetooth)" at bounding box center [570, 198] width 86 height 15
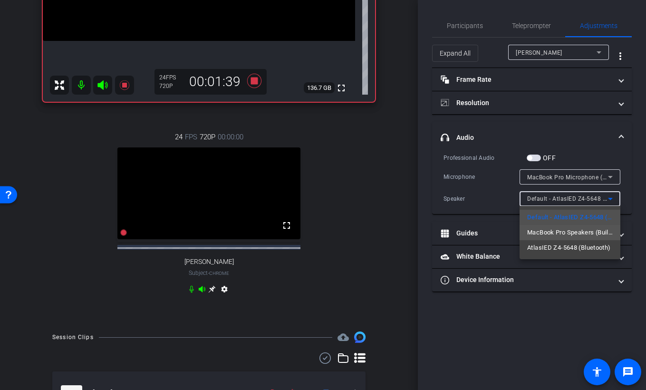
click at [550, 230] on span "MacBook Pro Speakers (Built-in)" at bounding box center [570, 232] width 86 height 11
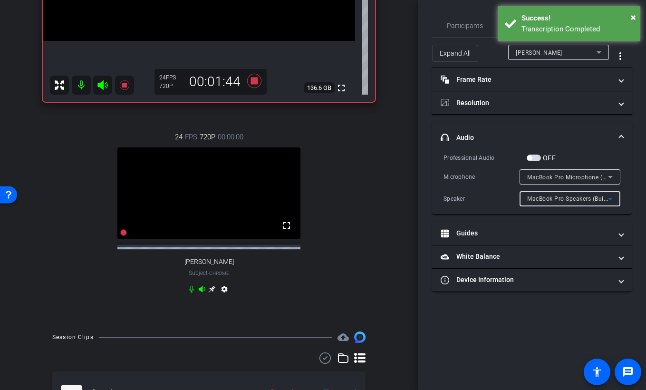
click at [609, 201] on icon at bounding box center [609, 198] width 11 height 11
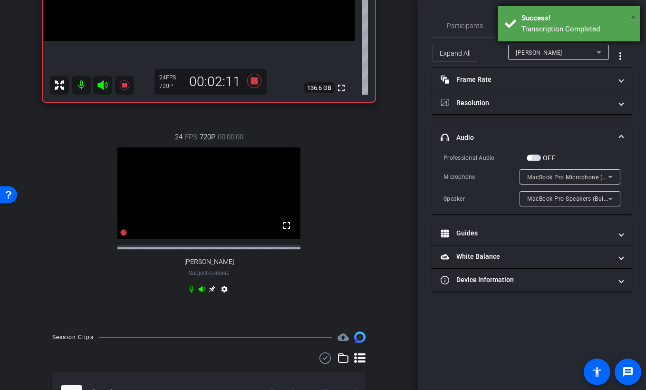
click at [634, 17] on span "×" at bounding box center [633, 16] width 5 height 11
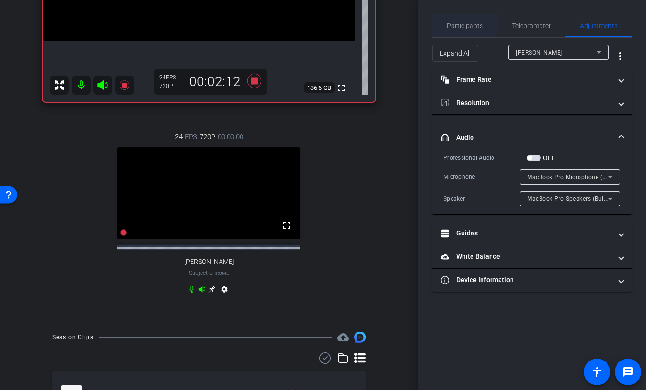
click at [471, 29] on span "Participants" at bounding box center [465, 25] width 36 height 7
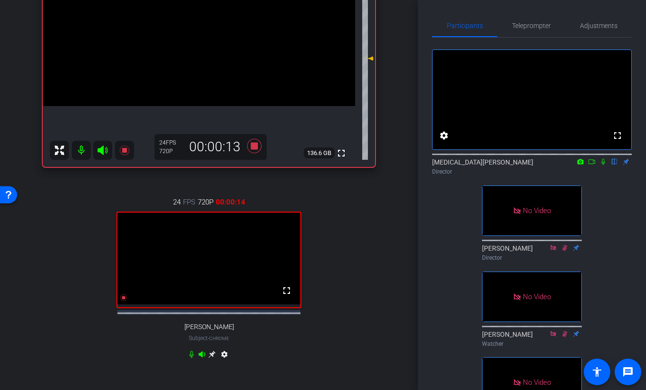
scroll to position [154, 0]
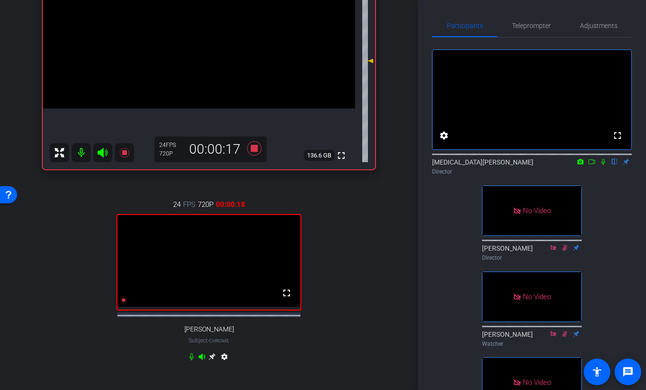
click at [592, 165] on icon at bounding box center [592, 161] width 8 height 7
click at [616, 165] on icon at bounding box center [615, 161] width 8 height 7
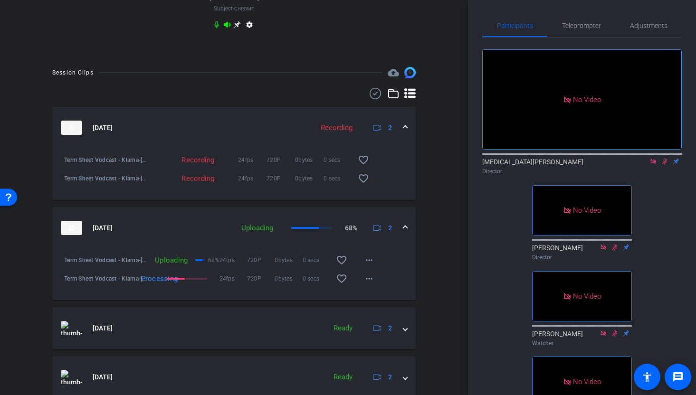
scroll to position [529, 0]
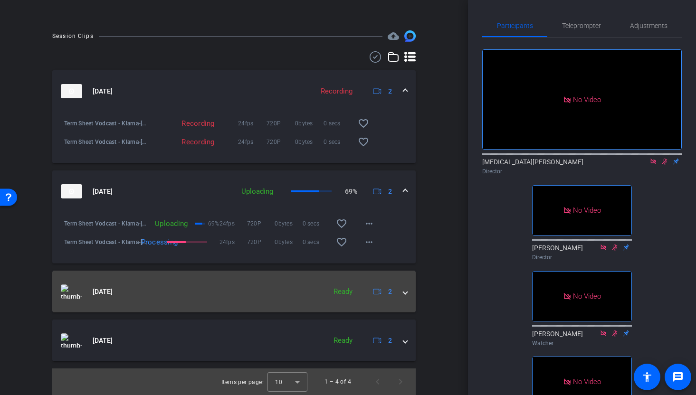
click at [198, 295] on mat-panel-title "[DATE]" at bounding box center [191, 292] width 260 height 14
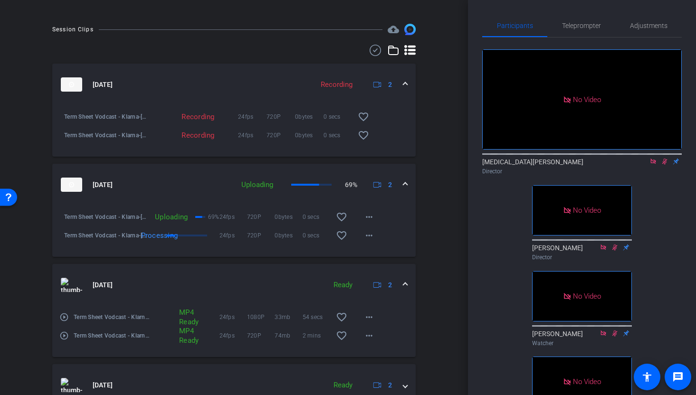
click at [198, 292] on mat-panel-title "[DATE]" at bounding box center [191, 285] width 260 height 14
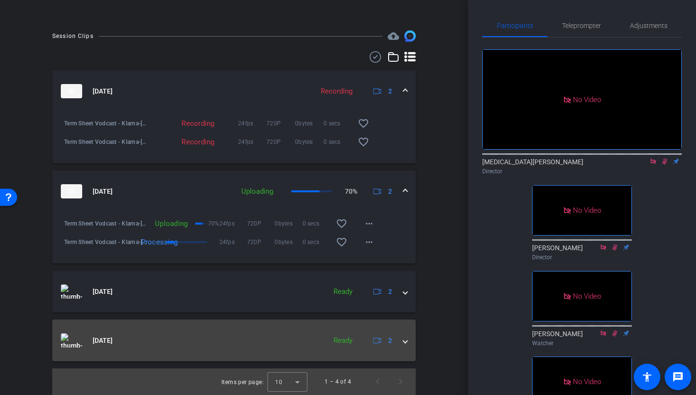
click at [219, 347] on mat-panel-title "[DATE]" at bounding box center [191, 341] width 260 height 14
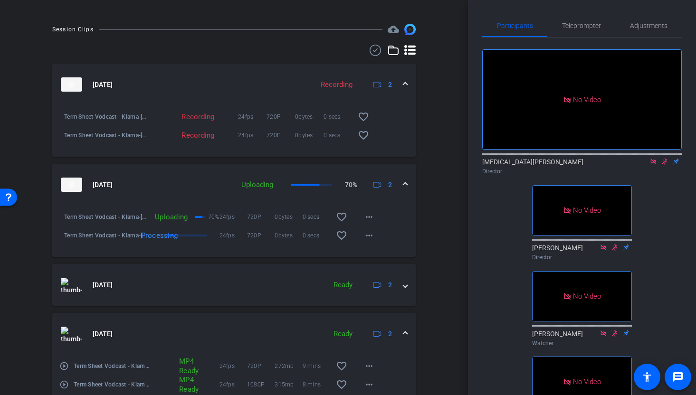
scroll to position [581, 0]
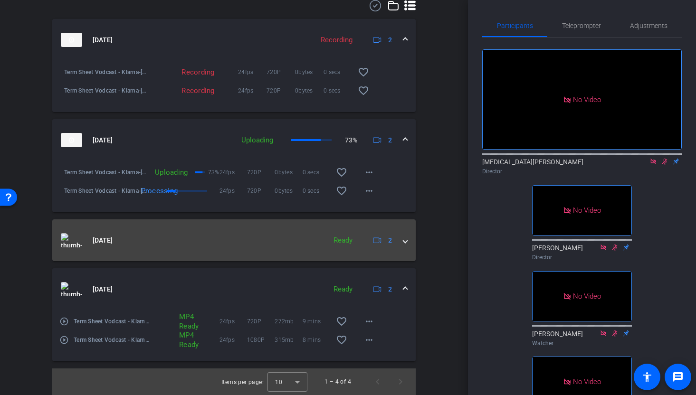
click at [251, 237] on mat-panel-title "[DATE]" at bounding box center [191, 240] width 260 height 14
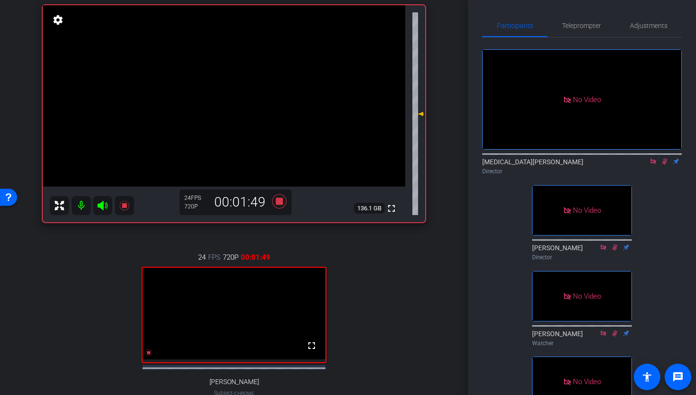
scroll to position [132, 0]
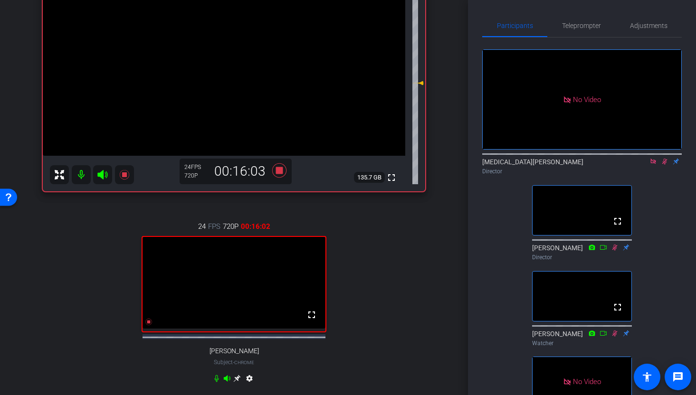
click at [655, 165] on icon at bounding box center [654, 161] width 8 height 7
click at [653, 165] on icon at bounding box center [654, 161] width 8 height 7
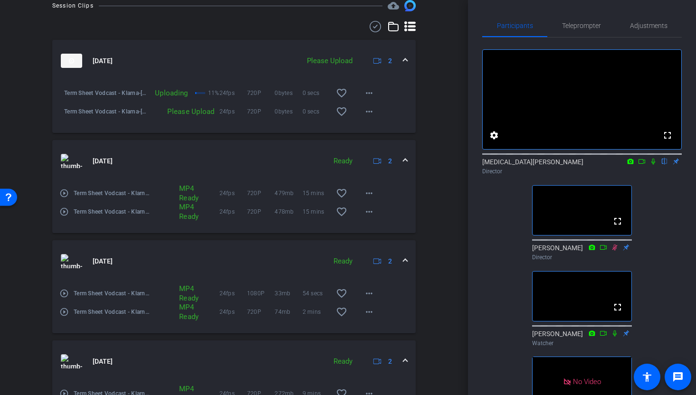
scroll to position [553, 0]
click at [232, 93] on div "24fps 720P 0bytes 0 secs favorite_border more_horiz" at bounding box center [301, 93] width 162 height 23
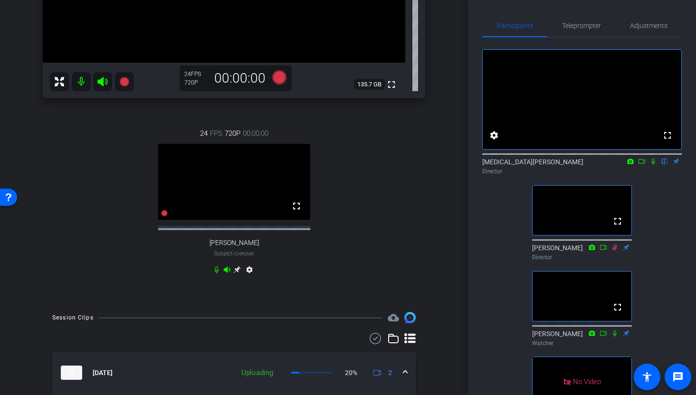
scroll to position [329, 0]
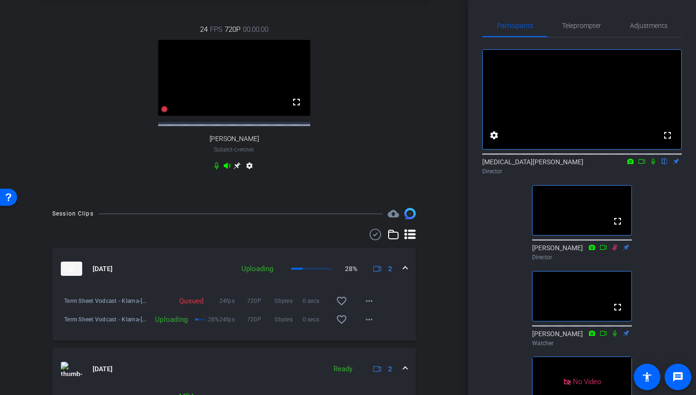
drag, startPoint x: 205, startPoint y: 317, endPoint x: 179, endPoint y: 300, distance: 31.5
click at [179, 300] on div "Queued 24fps 720P 0bytes 0 secs favorite_border more_horiz" at bounding box center [265, 301] width 230 height 23
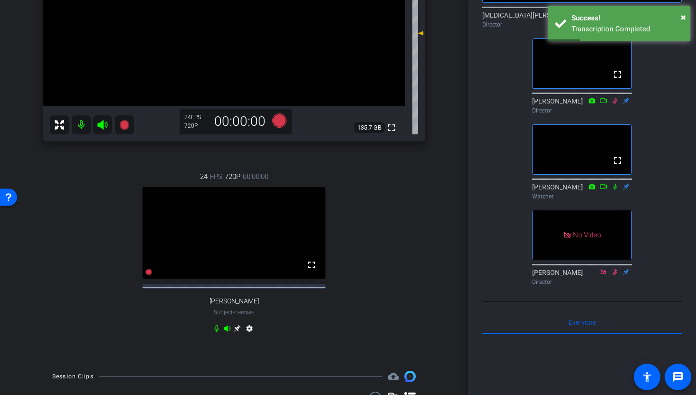
scroll to position [178, 0]
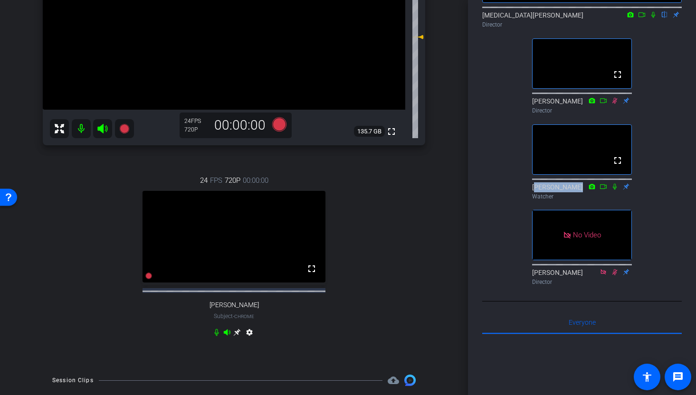
drag, startPoint x: 570, startPoint y: 210, endPoint x: 526, endPoint y: 209, distance: 43.7
click at [526, 209] on div "fullscreen settings [MEDICAL_DATA][PERSON_NAME] flip Director fullscreen [PERSO…" at bounding box center [582, 90] width 200 height 399
copy div "[PERSON_NAME]"
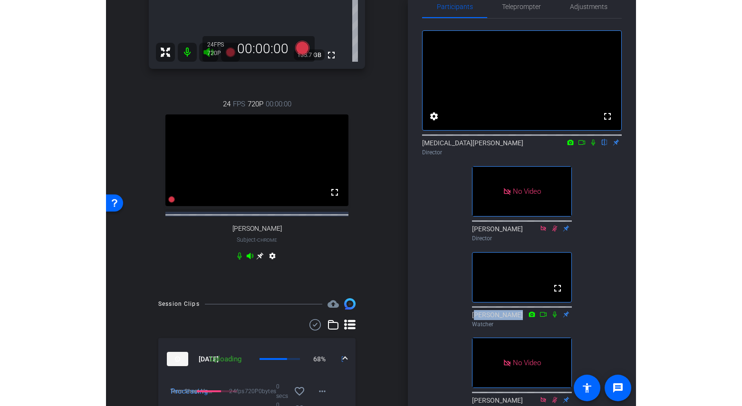
scroll to position [354, 0]
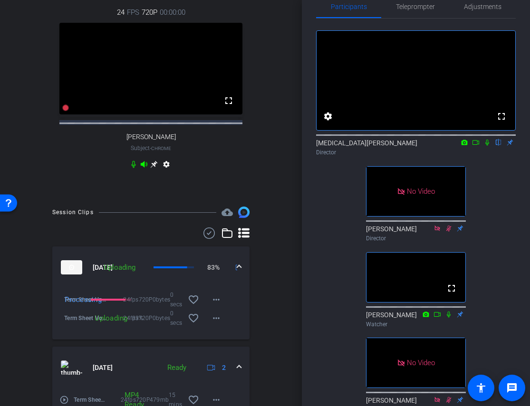
click at [297, 240] on div "arrow_back Term Sheet Vodcast | Klarna Back to project Send invite account_box …" at bounding box center [151, 203] width 302 height 406
click at [218, 318] on span at bounding box center [216, 318] width 23 height 23
click at [283, 275] on div at bounding box center [265, 203] width 530 height 406
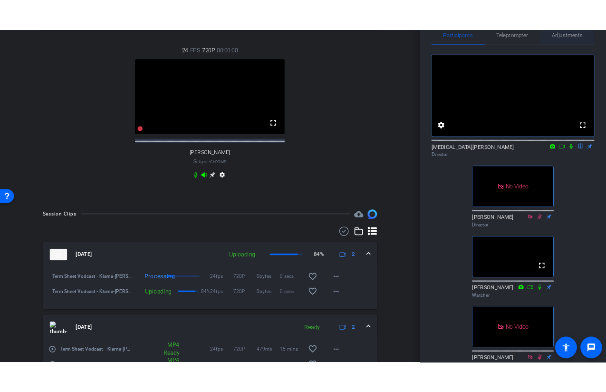
scroll to position [367, 0]
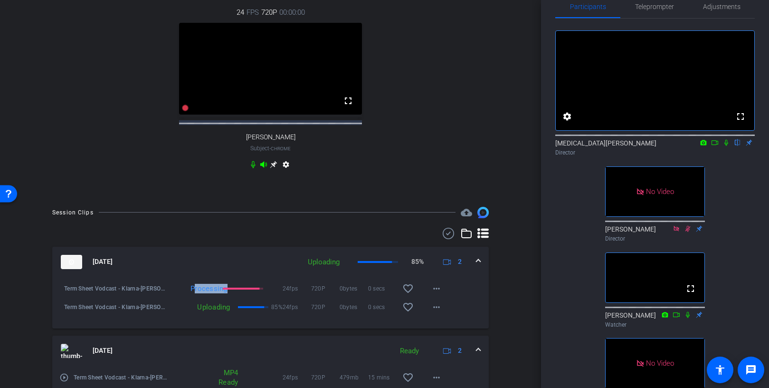
drag, startPoint x: 191, startPoint y: 296, endPoint x: 277, endPoint y: 296, distance: 86.0
click at [276, 293] on div "Processing" at bounding box center [226, 289] width 114 height 10
click at [277, 293] on div "Processing" at bounding box center [226, 289] width 114 height 10
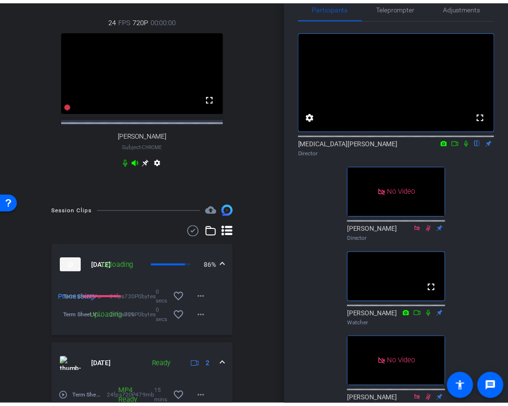
scroll to position [354, 0]
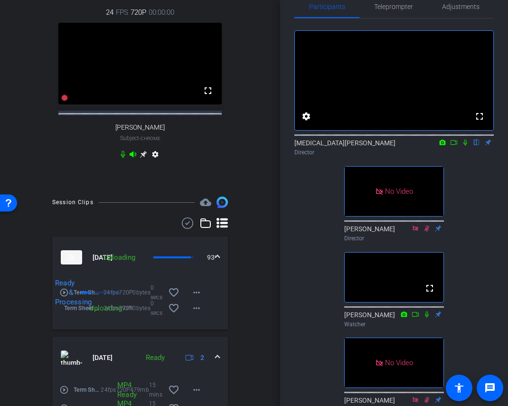
click at [217, 263] on span at bounding box center [218, 258] width 4 height 10
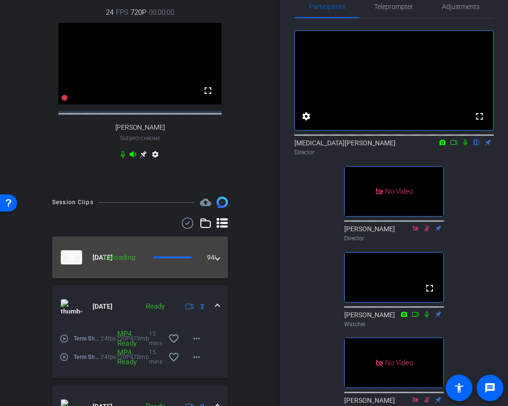
click at [217, 263] on span at bounding box center [218, 258] width 4 height 10
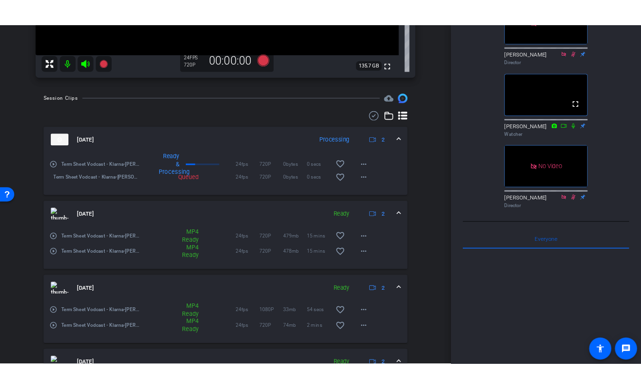
scroll to position [274, 0]
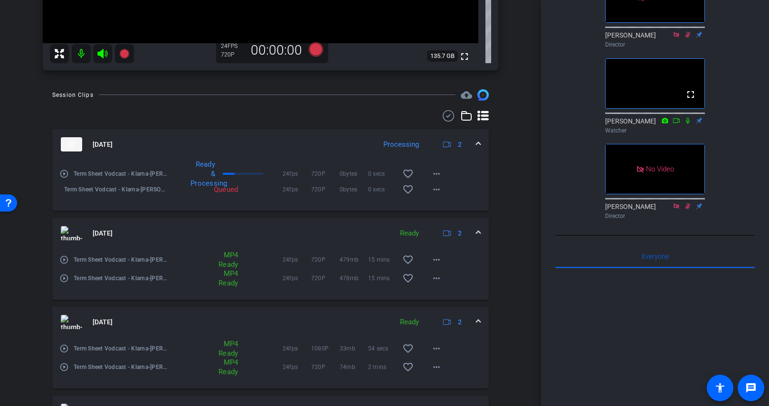
click at [240, 200] on div "Queued 24fps 720P 0bytes 0 secs favorite_border more_horiz" at bounding box center [308, 189] width 279 height 23
click at [250, 197] on div "Queued 24fps 720P 0bytes 0 secs favorite_border more_horiz" at bounding box center [308, 189] width 279 height 23
click at [104, 143] on span "[DATE]" at bounding box center [103, 145] width 20 height 10
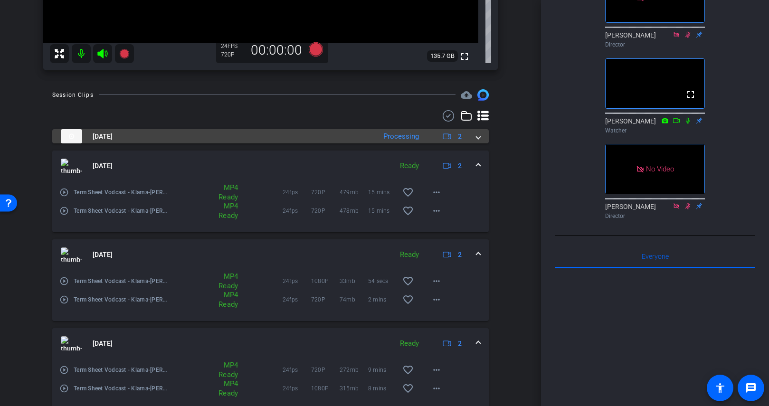
click at [259, 139] on mat-panel-title "[DATE]" at bounding box center [216, 136] width 310 height 14
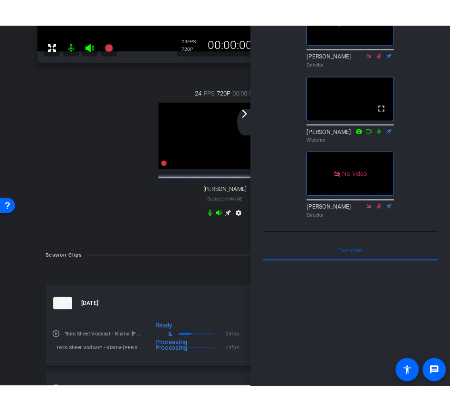
scroll to position [284, 0]
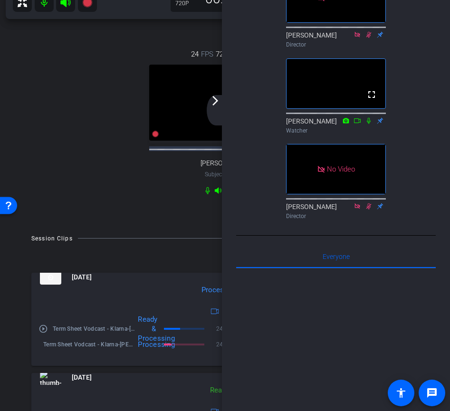
click at [215, 105] on mat-icon "arrow_forward_ios" at bounding box center [215, 100] width 11 height 11
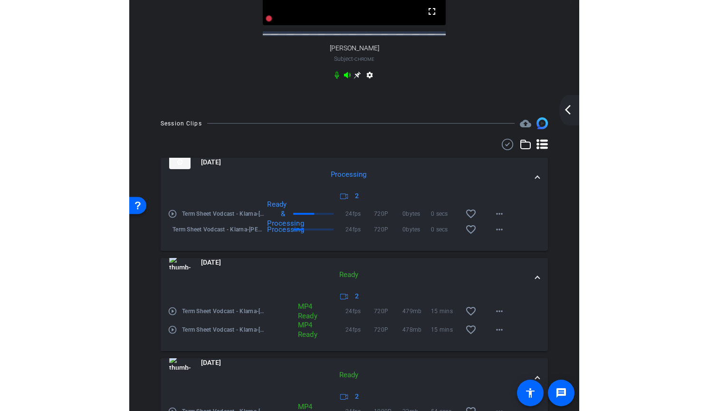
scroll to position [414, 0]
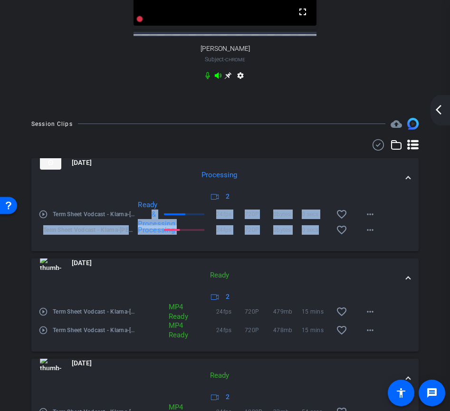
drag, startPoint x: 159, startPoint y: 217, endPoint x: 216, endPoint y: 255, distance: 68.9
click at [216, 251] on div "play_circle_outline Term Sheet Vodcast - Klarna-[PERSON_NAME]-2025-09-05-13-00-…" at bounding box center [224, 225] width 387 height 51
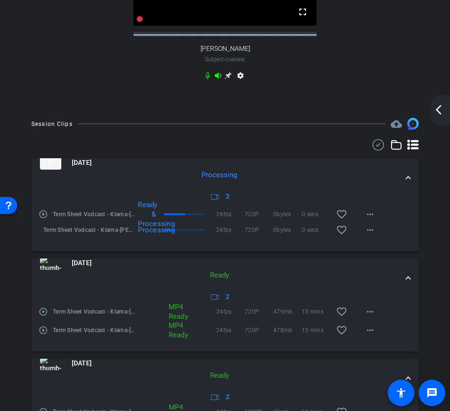
click at [217, 251] on div "play_circle_outline Term Sheet Vodcast - Klarna-[PERSON_NAME]-2025-09-05-13-00-…" at bounding box center [224, 225] width 387 height 51
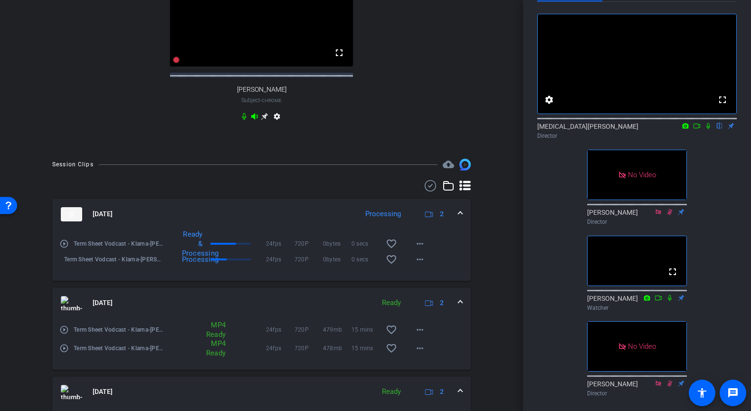
scroll to position [422, 0]
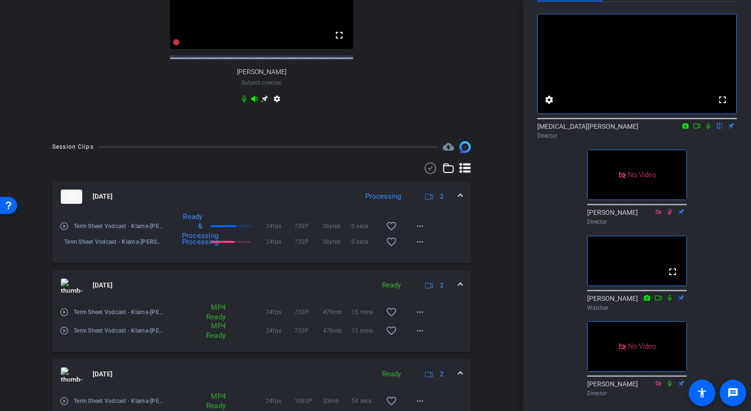
click at [230, 240] on div "Processing 24fps 720P 0bytes 0 secs favorite_border more_horiz" at bounding box center [297, 241] width 267 height 23
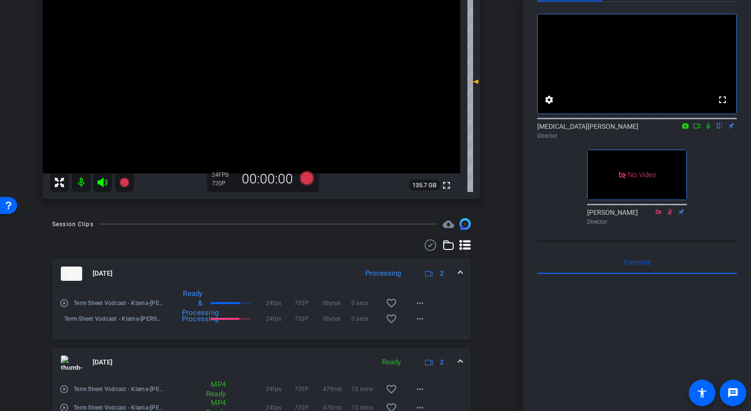
scroll to position [135, 0]
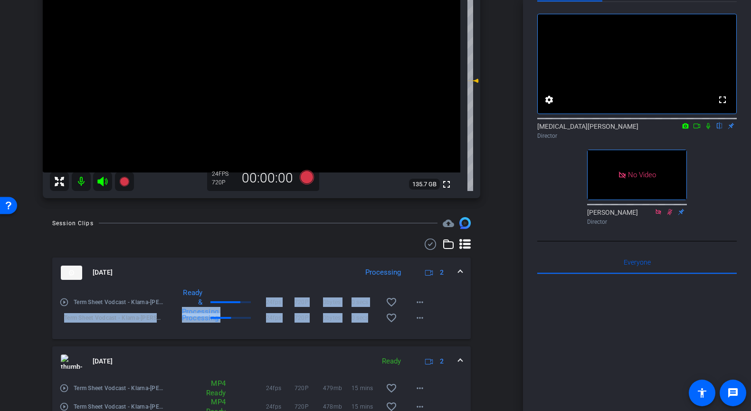
drag, startPoint x: 192, startPoint y: 297, endPoint x: 307, endPoint y: 332, distance: 120.9
click at [307, 332] on div "play_circle_outline Term Sheet Vodcast - Klarna-[PERSON_NAME]-2025-09-05-13-00-…" at bounding box center [261, 313] width 419 height 51
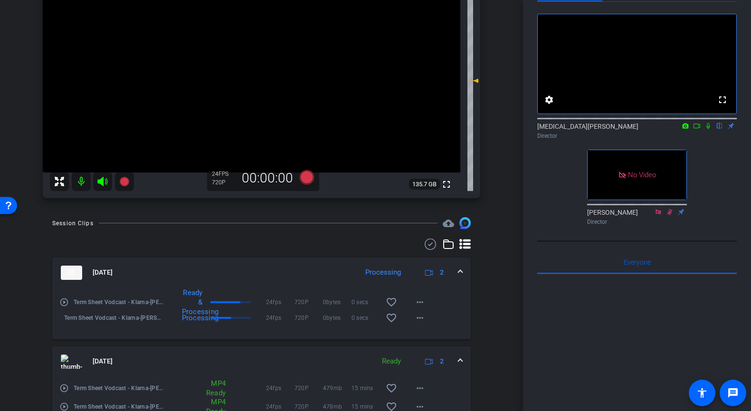
click at [304, 347] on mat-expansion-panel-header "[DATE] Ready 2" at bounding box center [261, 361] width 419 height 30
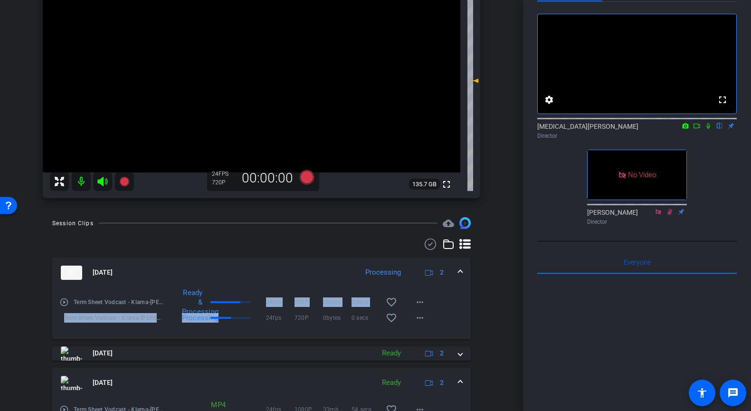
drag, startPoint x: 231, startPoint y: 317, endPoint x: 230, endPoint y: 290, distance: 27.1
click at [230, 290] on div "play_circle_outline Term Sheet Vodcast - Klarna-[PERSON_NAME]-2025-09-05-13-00-…" at bounding box center [261, 303] width 404 height 30
click at [230, 290] on div "Ready & Processing" at bounding box center [215, 302] width 102 height 29
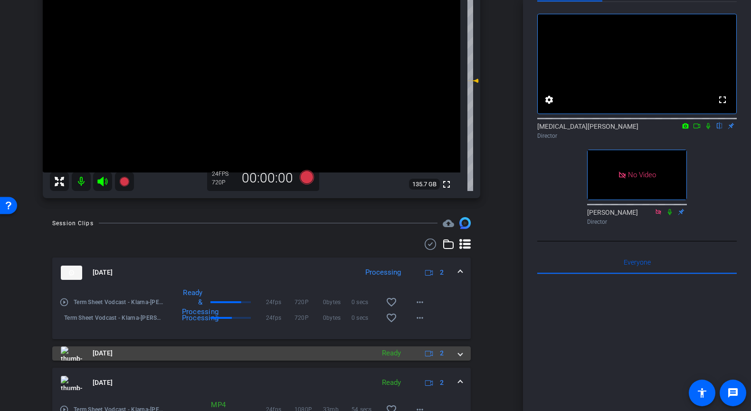
click at [322, 353] on mat-panel-title "[DATE]" at bounding box center [215, 353] width 309 height 14
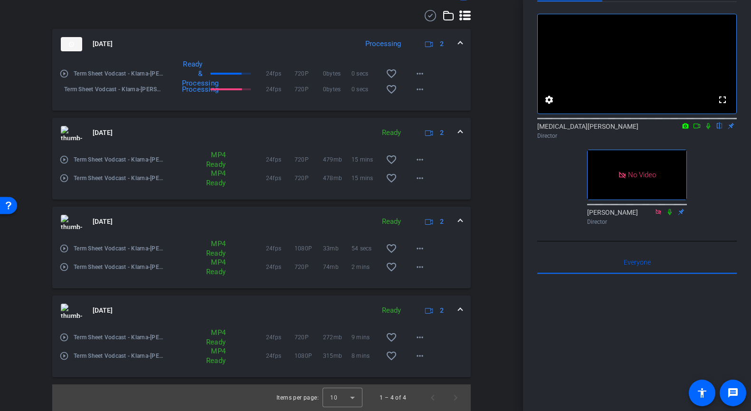
scroll to position [181, 0]
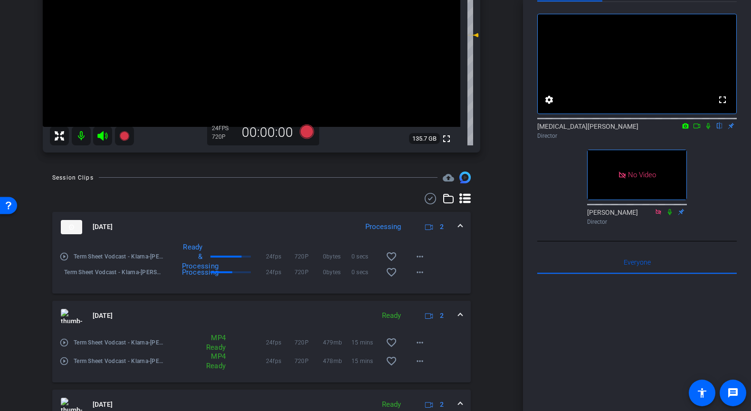
click at [468, 249] on div "play_circle_outline Term Sheet Vodcast - Klarna-[PERSON_NAME]-2025-09-05-13-00-…" at bounding box center [261, 267] width 419 height 51
click at [389, 224] on div "Processing" at bounding box center [383, 226] width 45 height 11
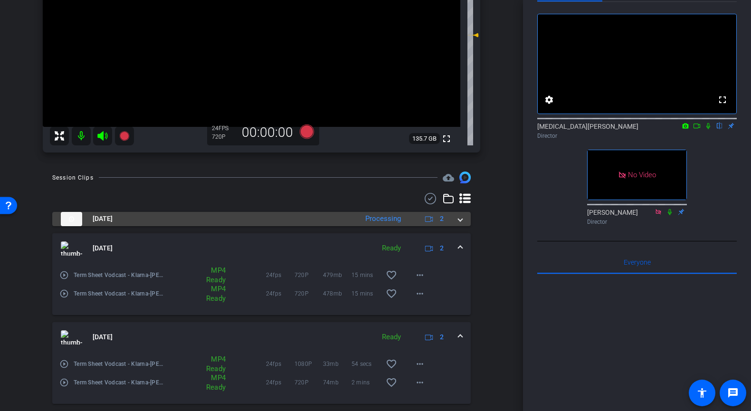
click at [460, 220] on span at bounding box center [461, 219] width 4 height 10
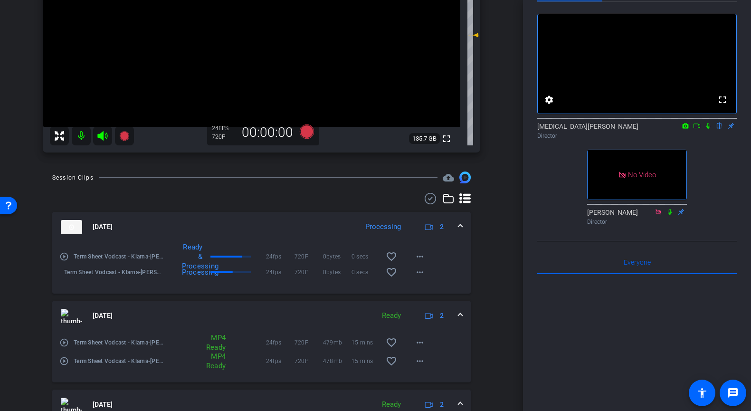
click at [390, 227] on div "Processing" at bounding box center [383, 226] width 45 height 11
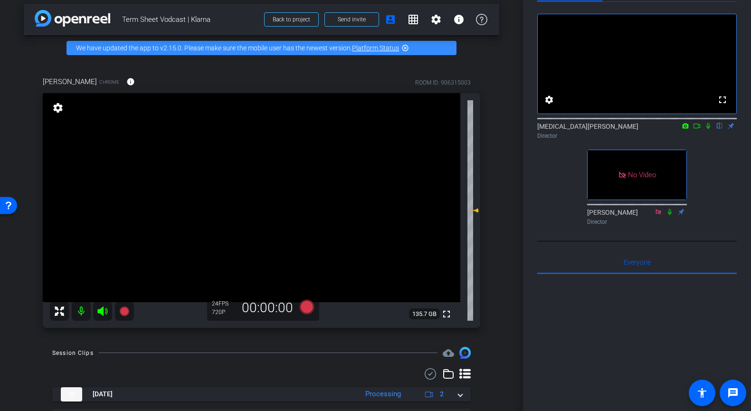
scroll to position [0, 0]
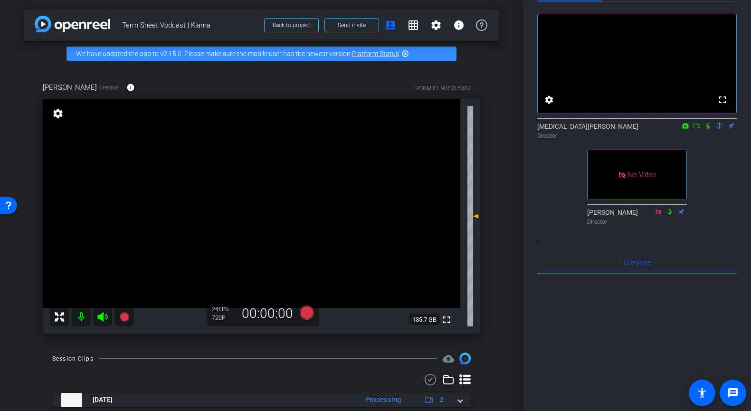
click at [708, 129] on icon at bounding box center [709, 126] width 4 height 6
click at [698, 129] on icon at bounding box center [697, 126] width 8 height 7
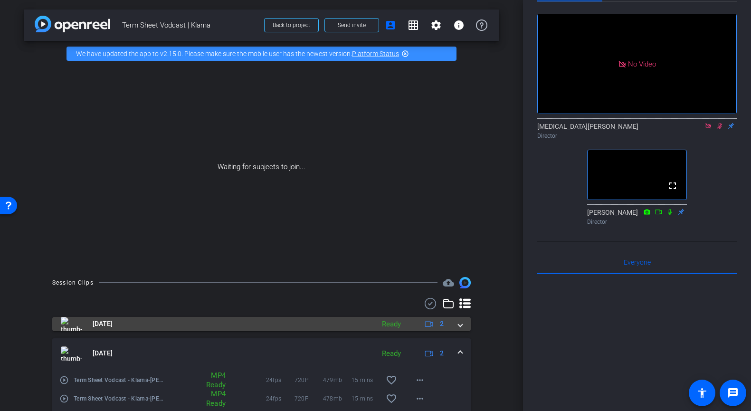
click at [343, 323] on mat-panel-title "[DATE]" at bounding box center [215, 324] width 309 height 14
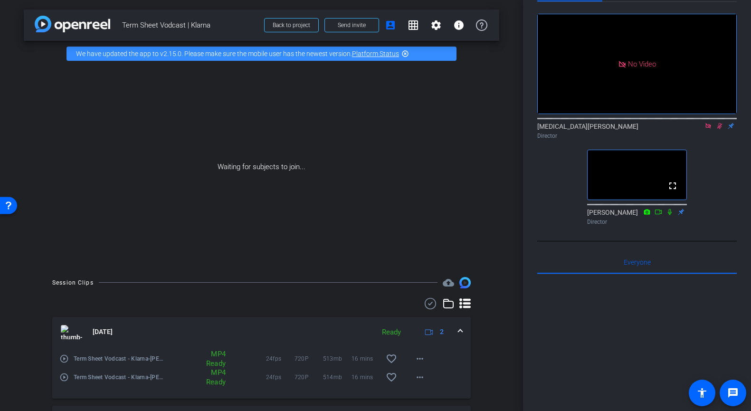
click at [710, 129] on icon at bounding box center [709, 126] width 8 height 7
click at [717, 130] on mat-icon "flip" at bounding box center [719, 125] width 11 height 9
click at [704, 130] on mat-icon at bounding box center [708, 126] width 11 height 9
